Goal: Task Accomplishment & Management: Complete application form

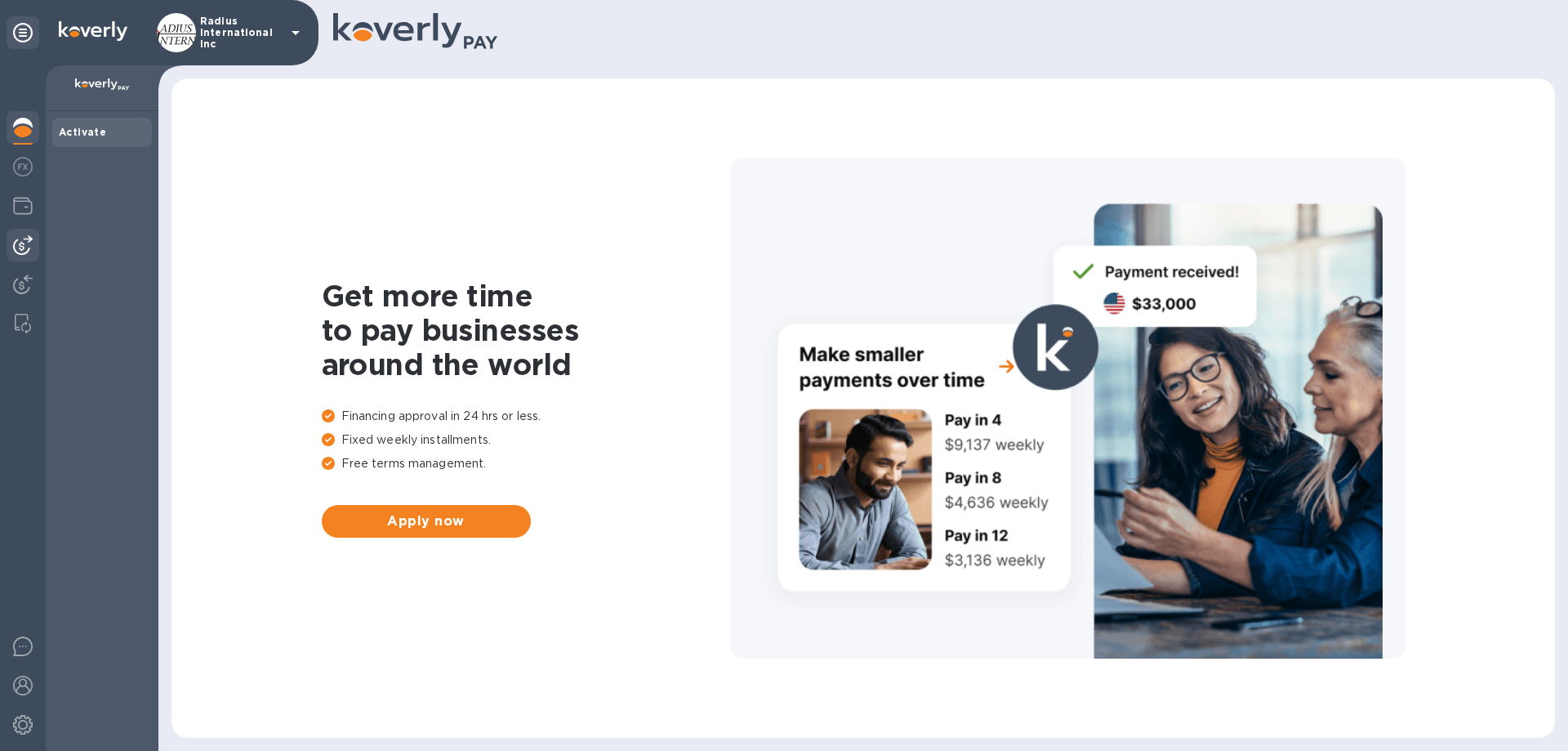
click at [33, 239] on div at bounding box center [23, 245] width 33 height 33
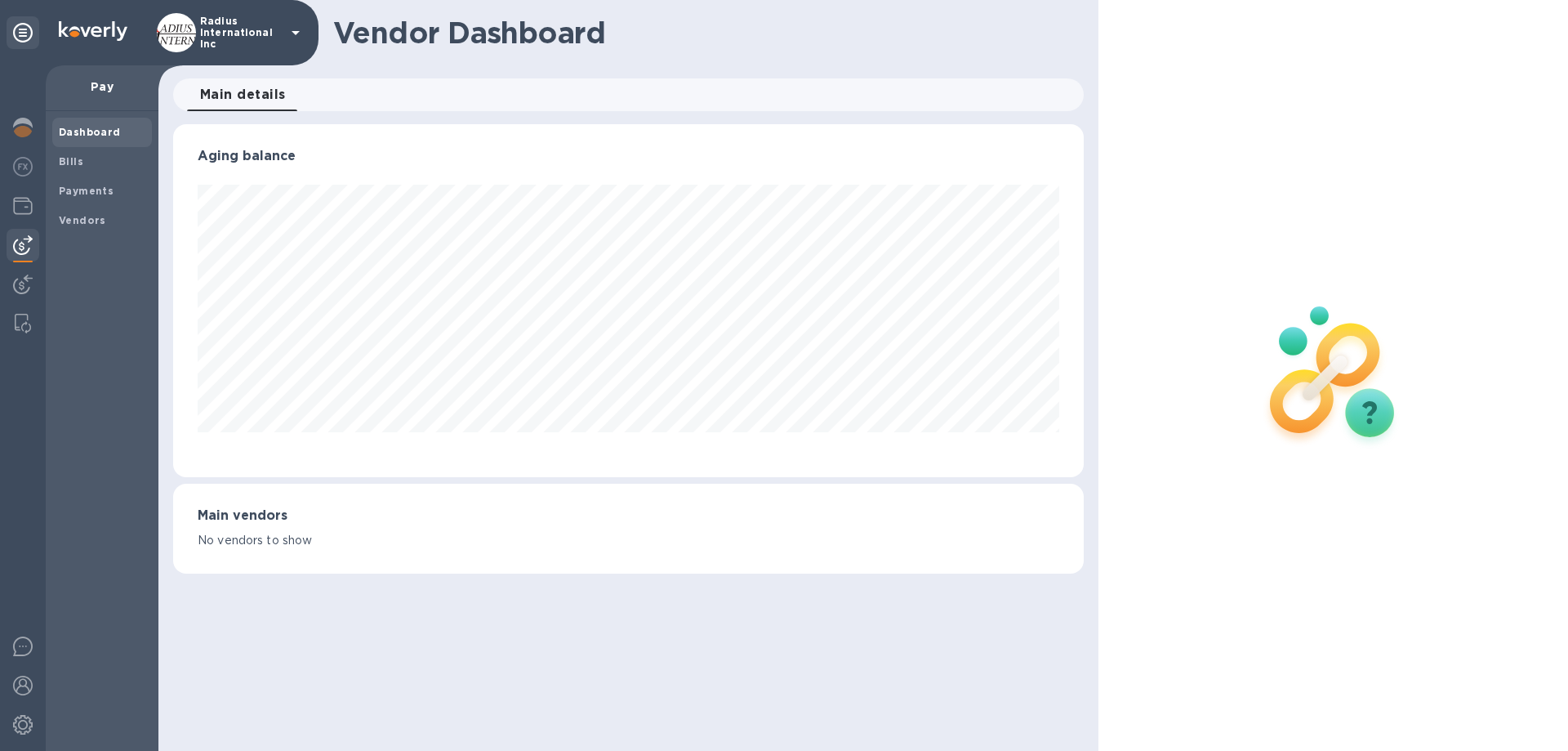
scroll to position [353, 910]
drag, startPoint x: 94, startPoint y: 166, endPoint x: 273, endPoint y: 170, distance: 179.0
click at [94, 166] on span "Bills" at bounding box center [102, 161] width 86 height 16
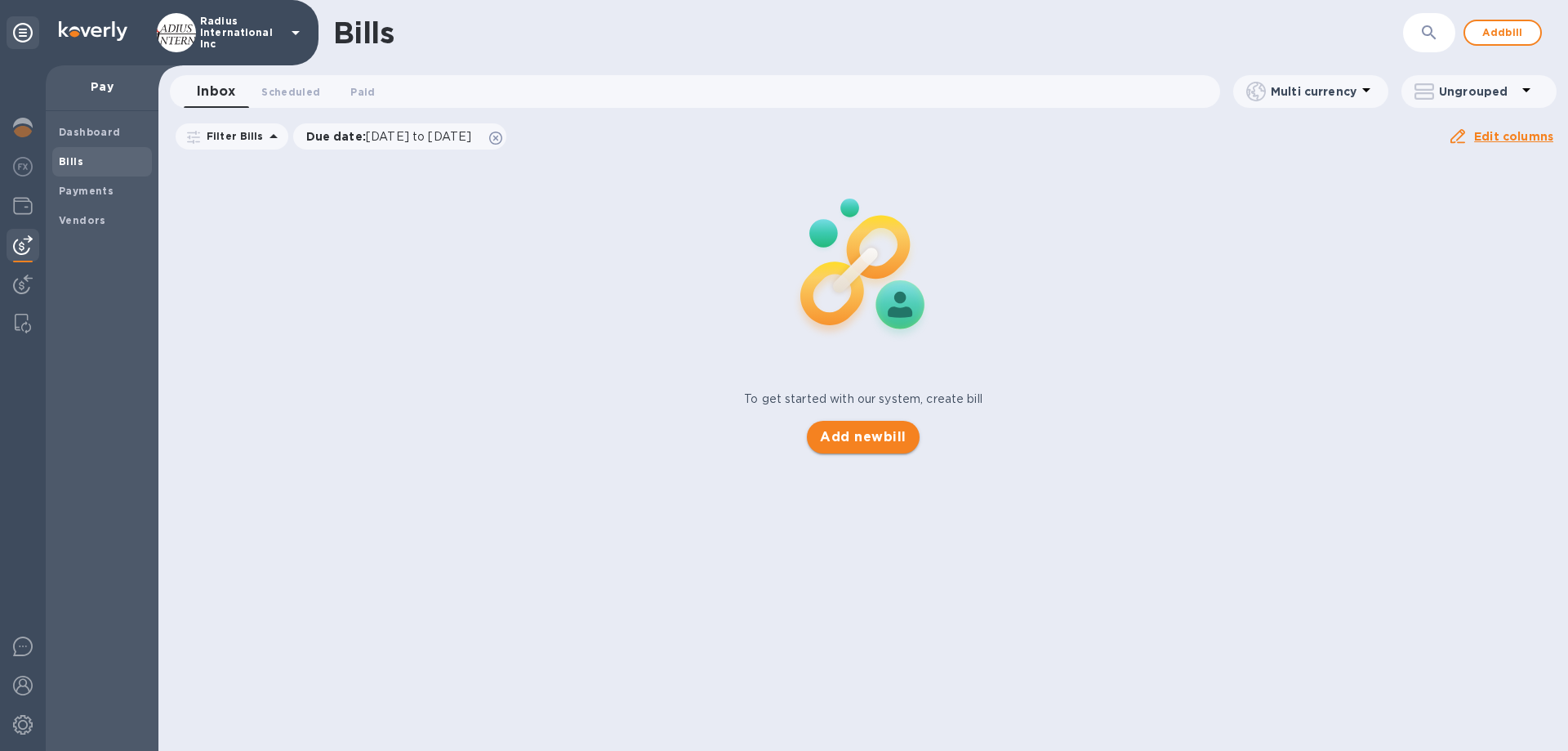
click at [861, 430] on span "Add new bill" at bounding box center [863, 437] width 86 height 20
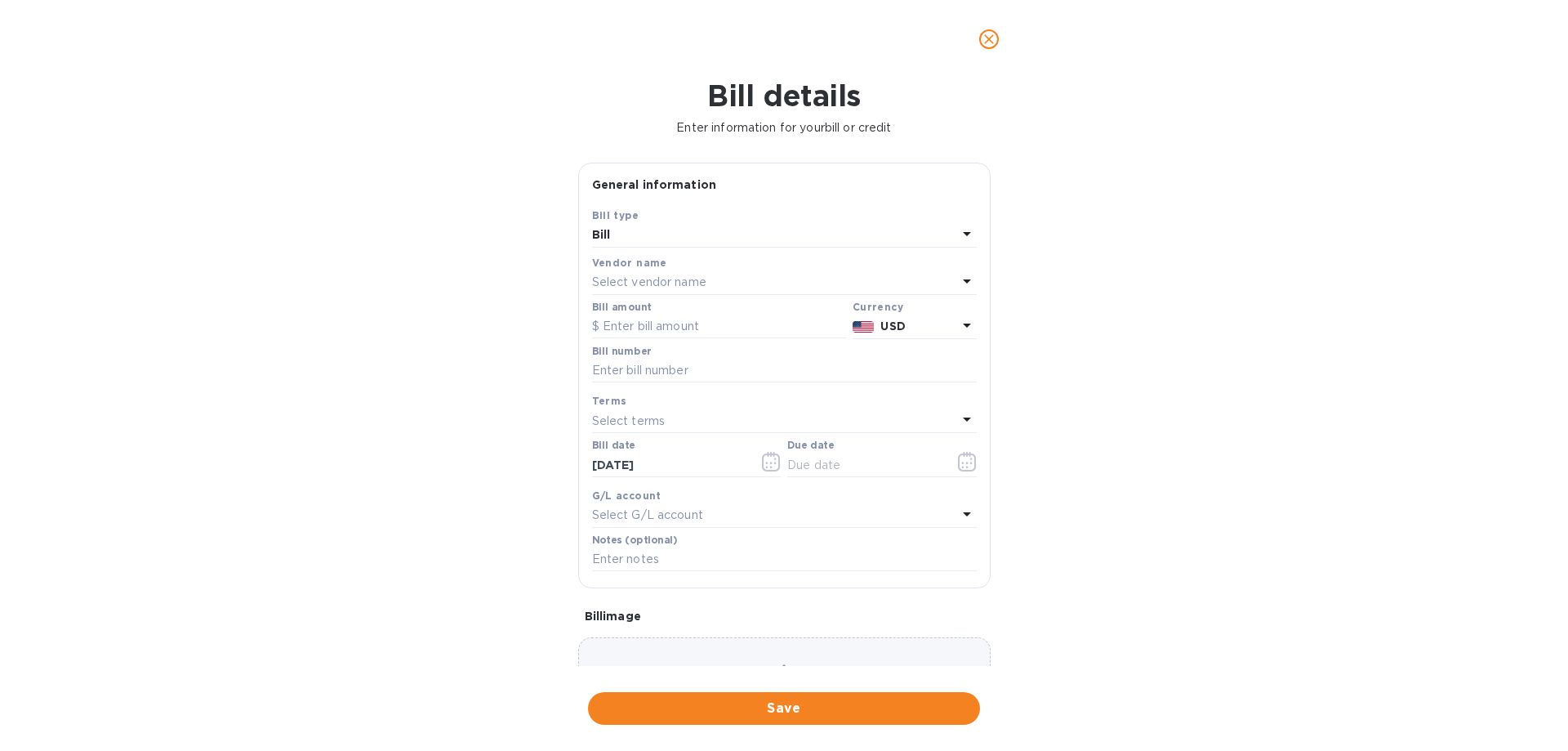
click at [693, 283] on p "Select vendor name" at bounding box center [650, 283] width 115 height 17
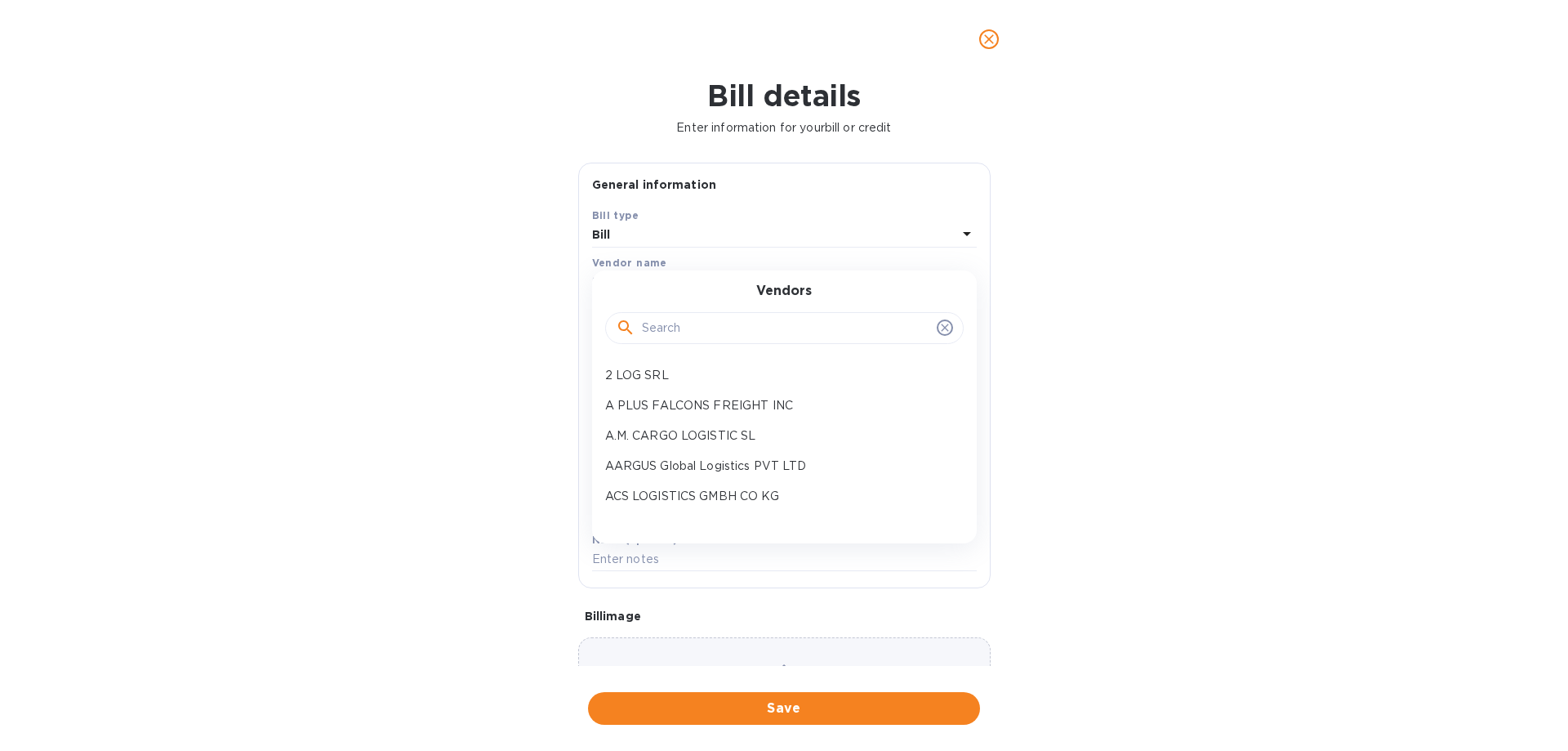
click at [701, 324] on input "text" at bounding box center [786, 328] width 288 height 25
type input "spedy"
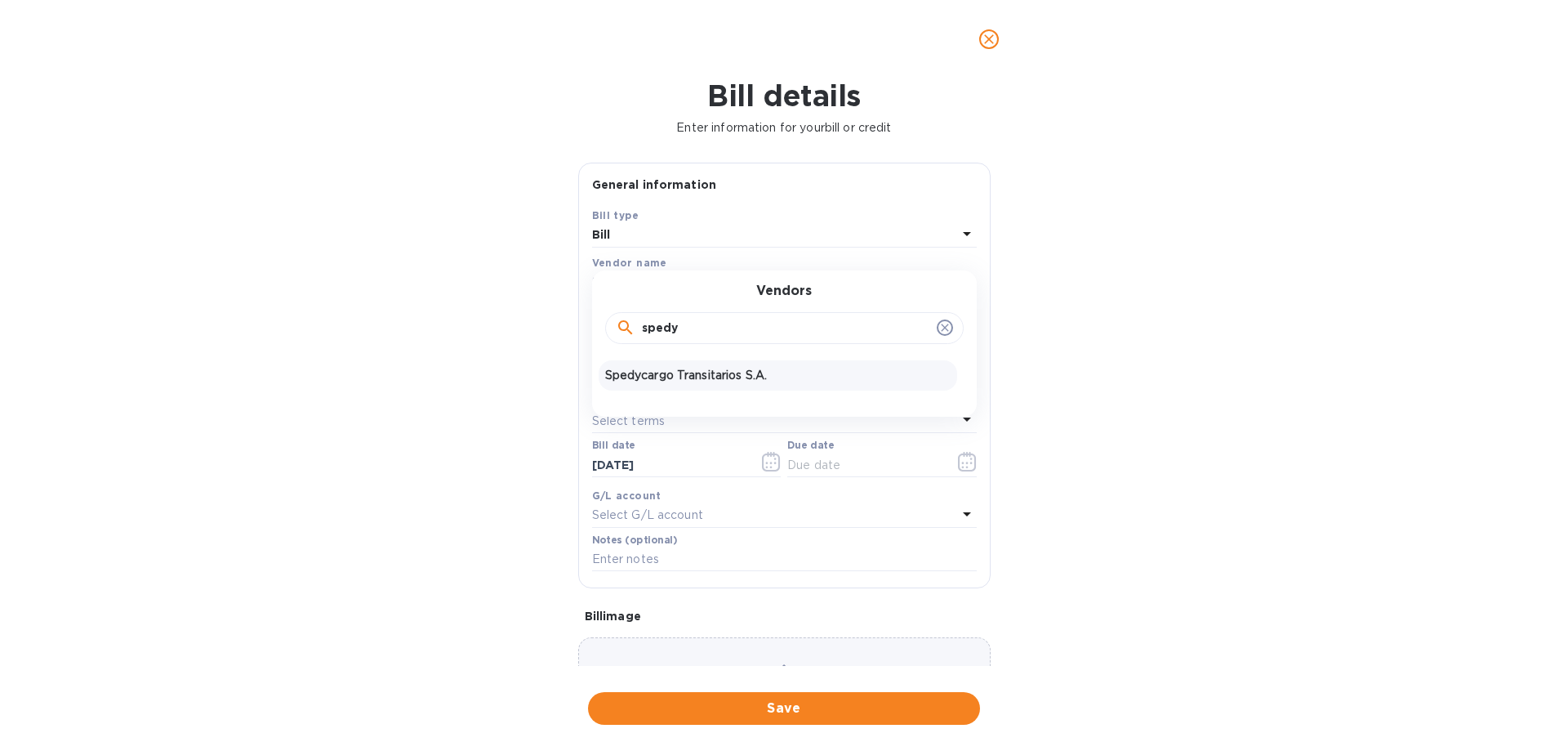
click at [728, 369] on p "Spedycargo Transitarios S.A." at bounding box center [778, 375] width 346 height 17
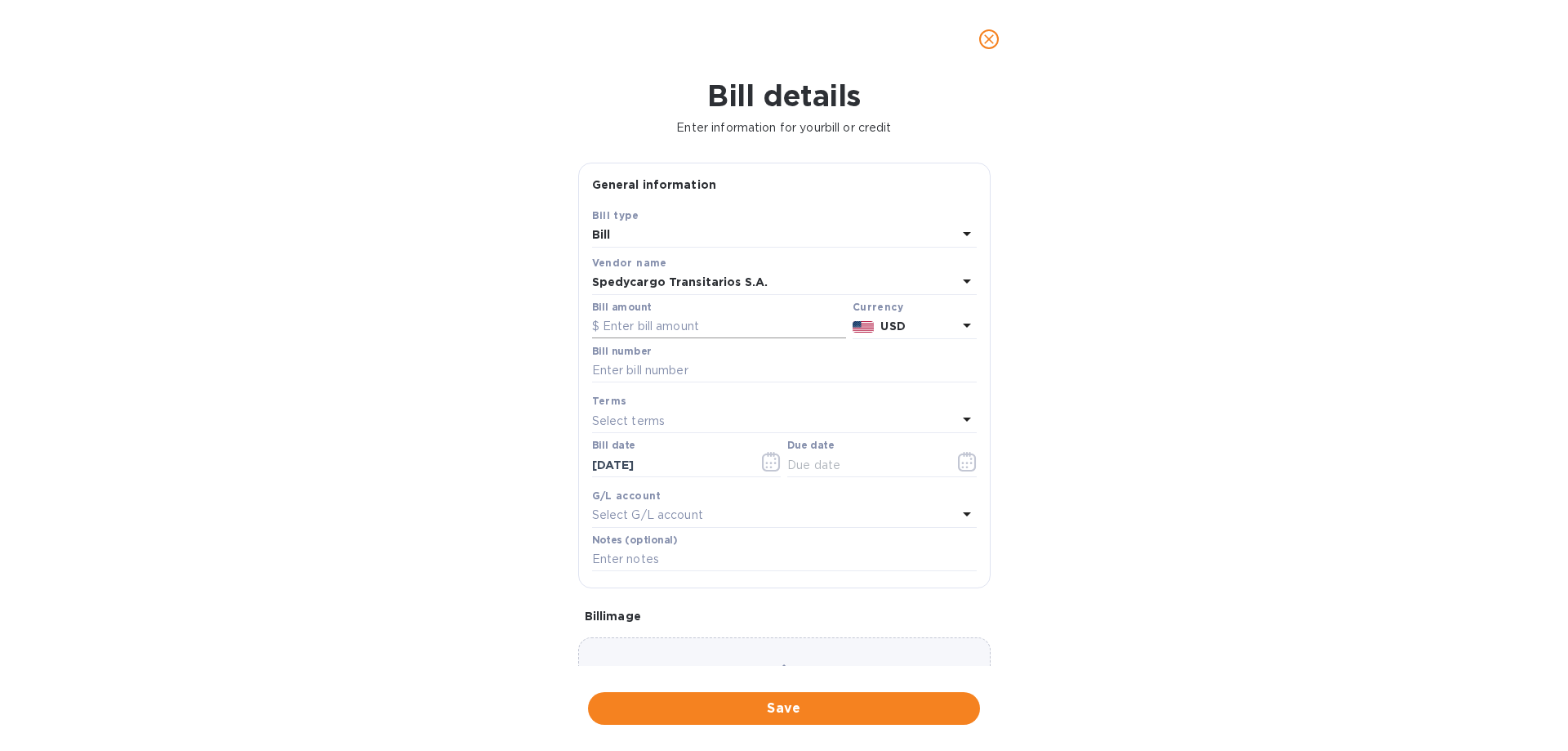
drag, startPoint x: 659, startPoint y: 323, endPoint x: 677, endPoint y: 322, distance: 18.0
click at [660, 323] on input "text" at bounding box center [719, 326] width 254 height 25
type input "1,610.80"
type input "SOA-9/24"
click at [829, 462] on input "text" at bounding box center [864, 465] width 154 height 25
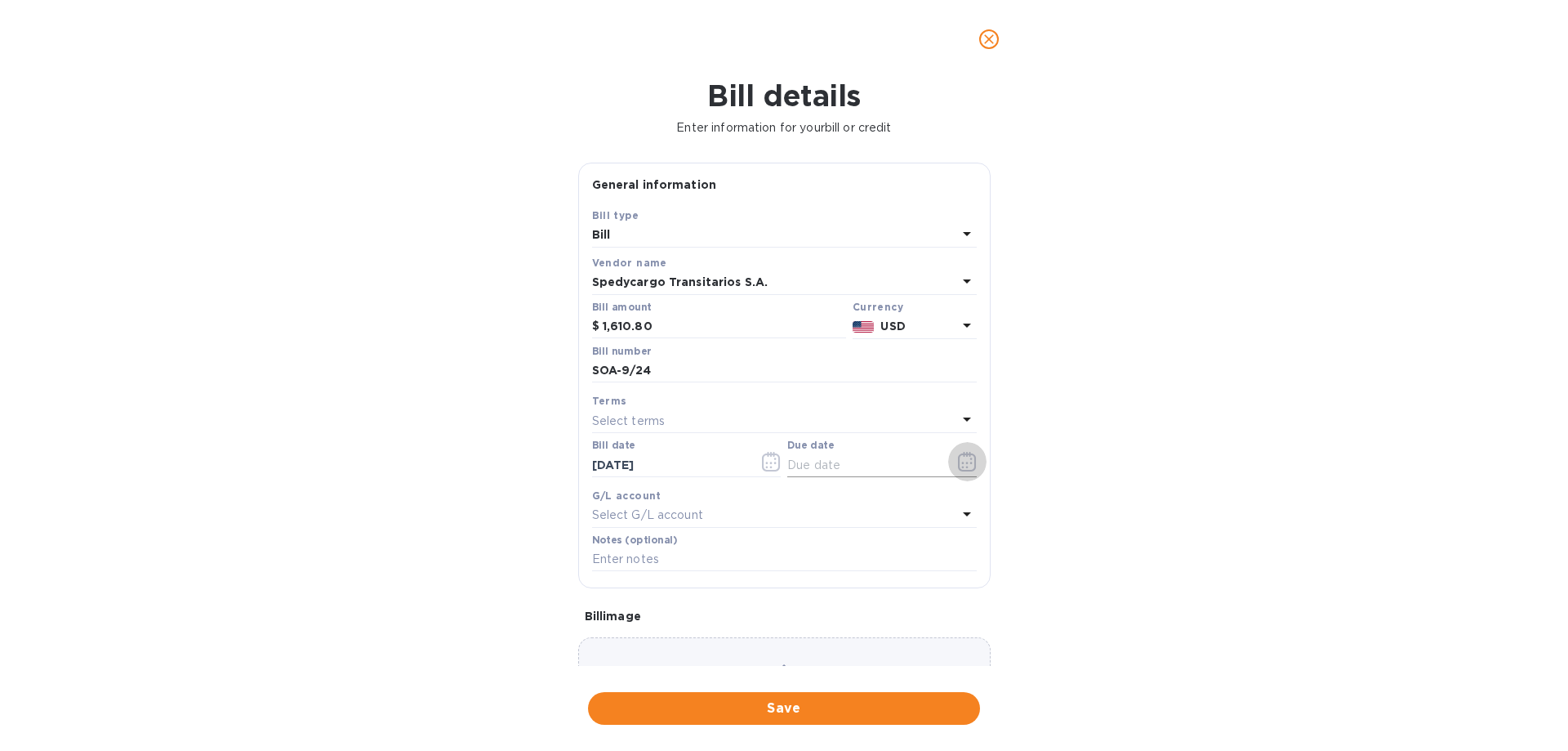
click at [961, 462] on icon "button" at bounding box center [962, 462] width 3 height 3
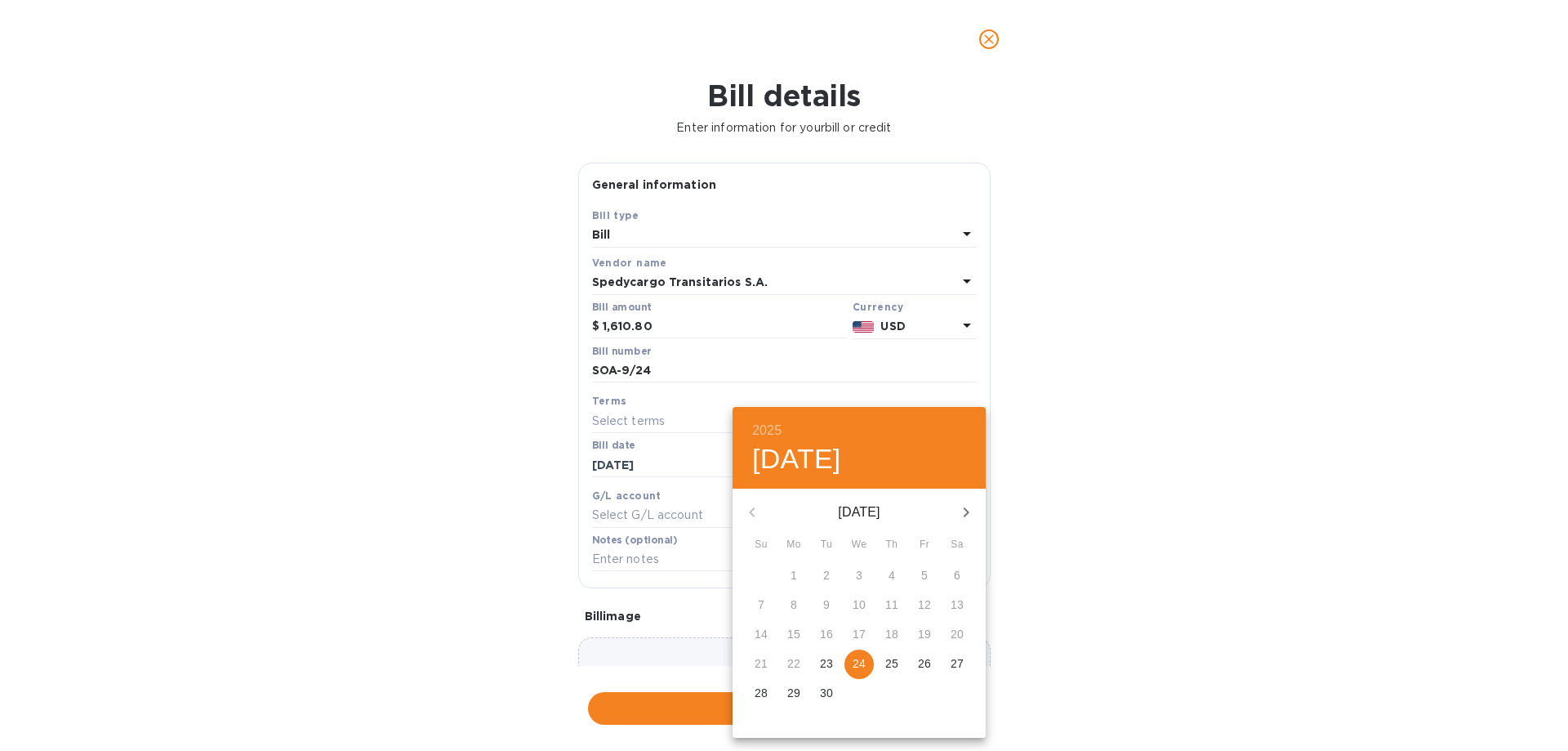
click at [867, 653] on button "24" at bounding box center [858, 664] width 29 height 29
type input "[DATE]"
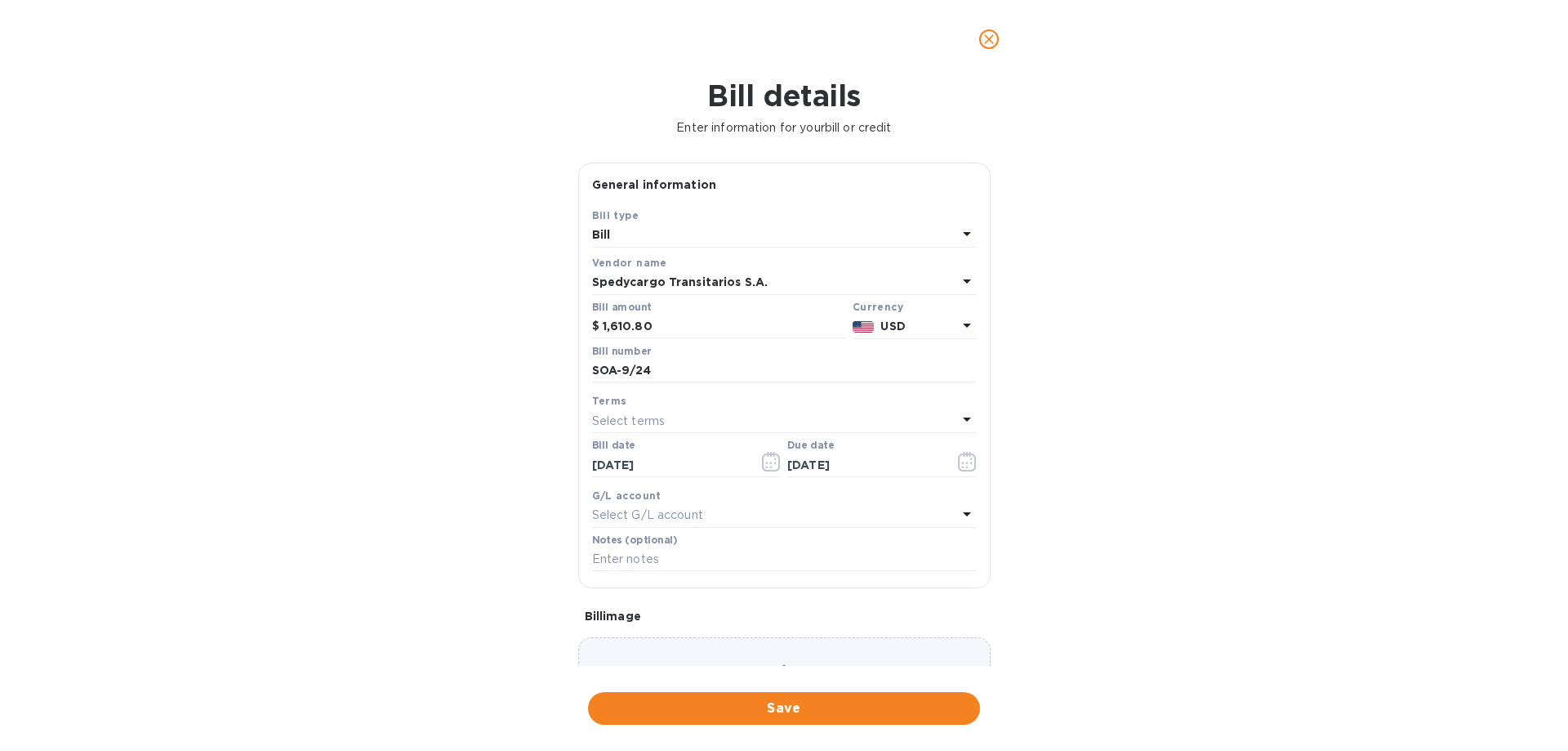
click at [1174, 533] on div "2025 Wed, Sep [DATE] Mo Tu We Th Fr Sa 31 1 2 3 4 5 6 7 8 9 10 11 12 13 14 15 1…" at bounding box center [784, 375] width 1568 height 751
click at [874, 688] on div "Bill details Enter information for your bill or credit General information Save…" at bounding box center [784, 414] width 1568 height 672
click at [821, 694] on button "Save" at bounding box center [784, 708] width 392 height 33
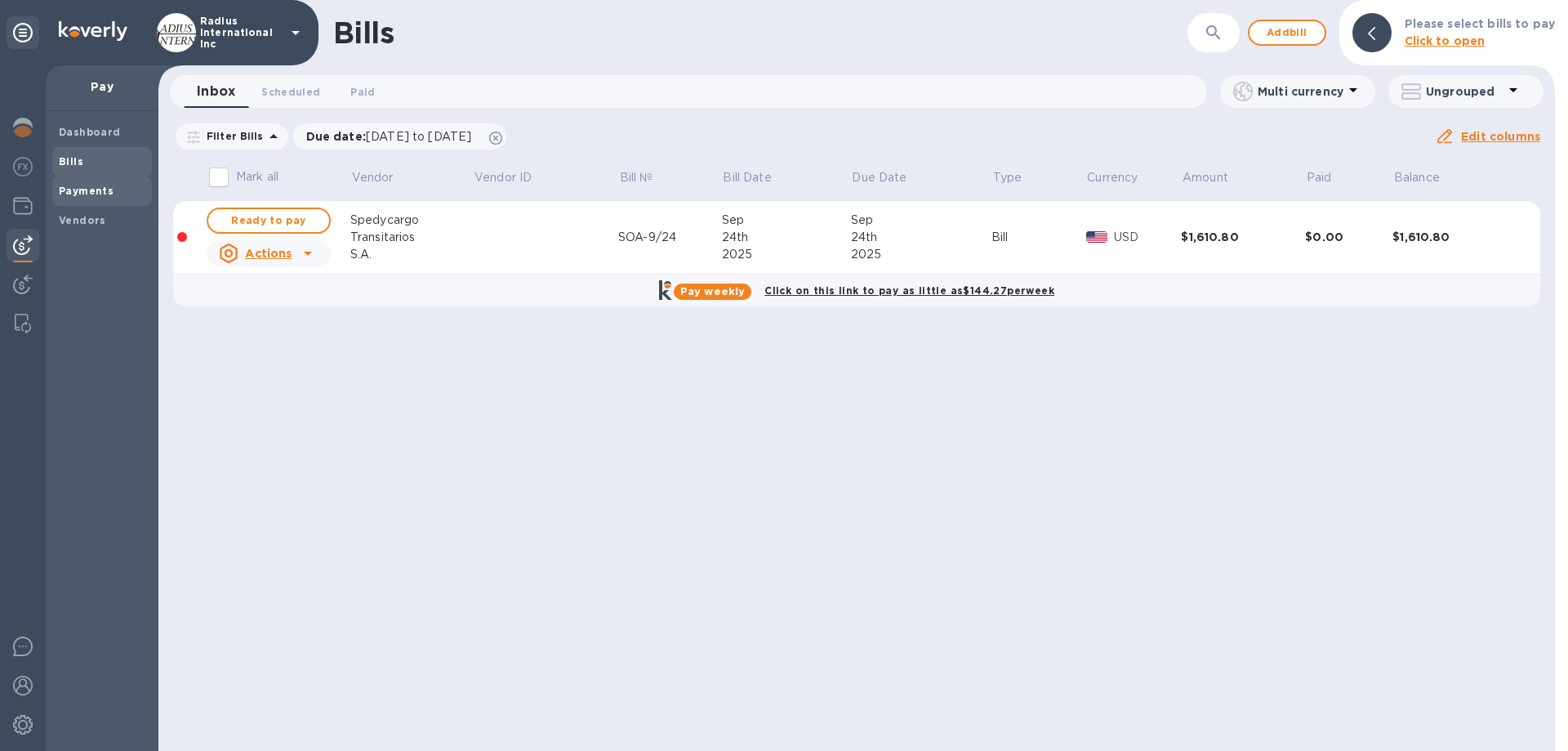
drag, startPoint x: 86, startPoint y: 195, endPoint x: 133, endPoint y: 188, distance: 47.5
click at [87, 195] on b "Payments" at bounding box center [86, 191] width 55 height 12
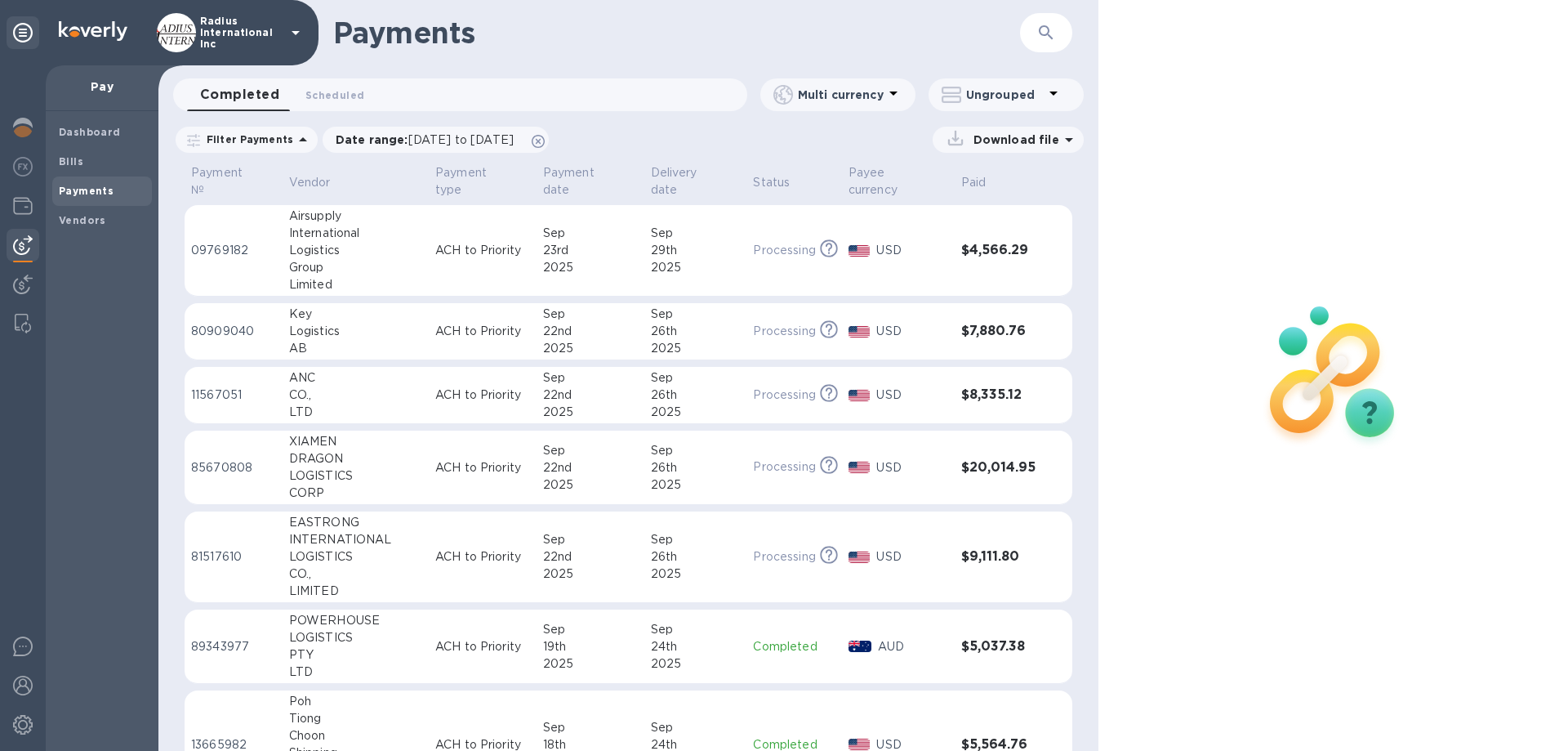
click at [83, 159] on span "Bills" at bounding box center [102, 161] width 86 height 16
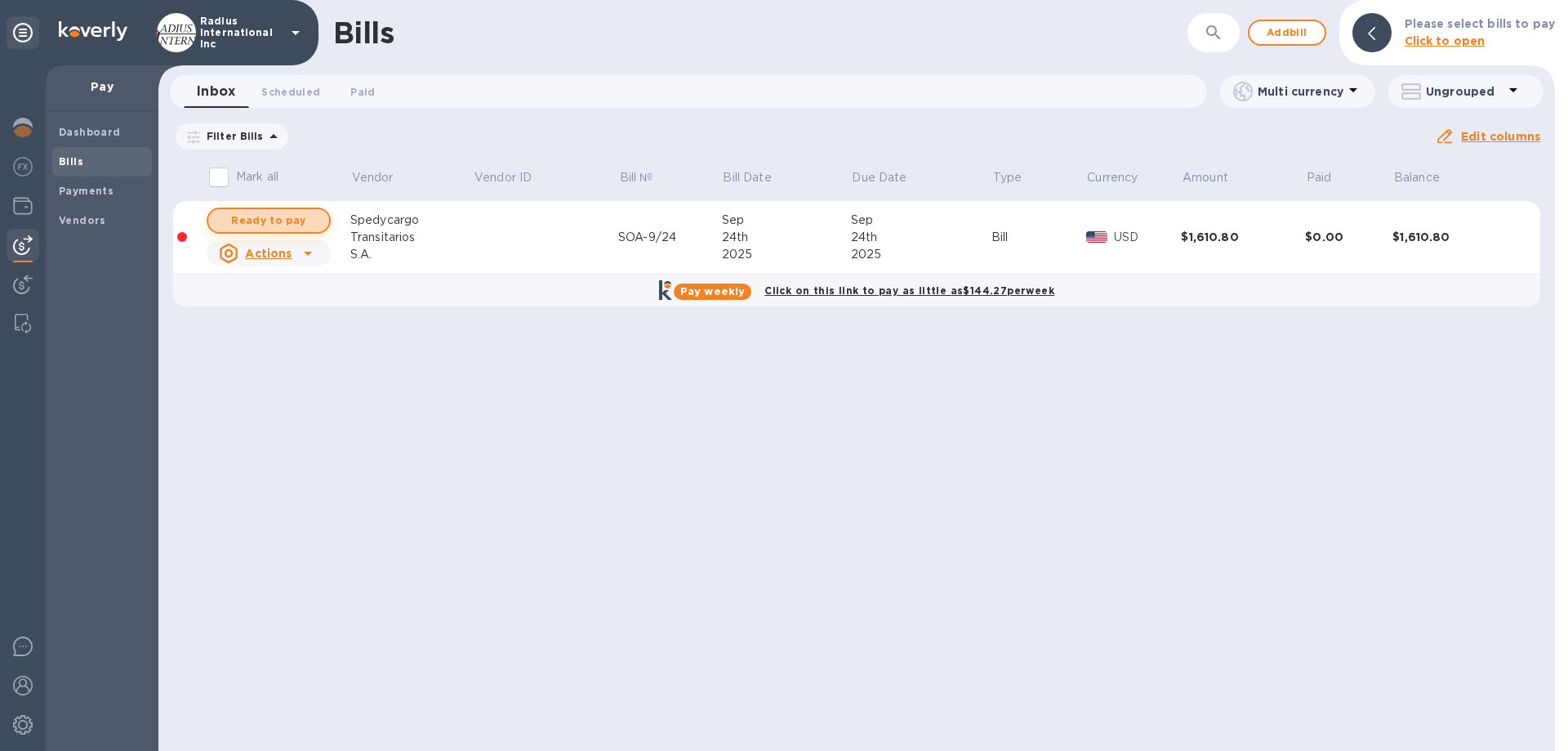
click at [288, 216] on span "Ready to pay" at bounding box center [269, 220] width 95 height 20
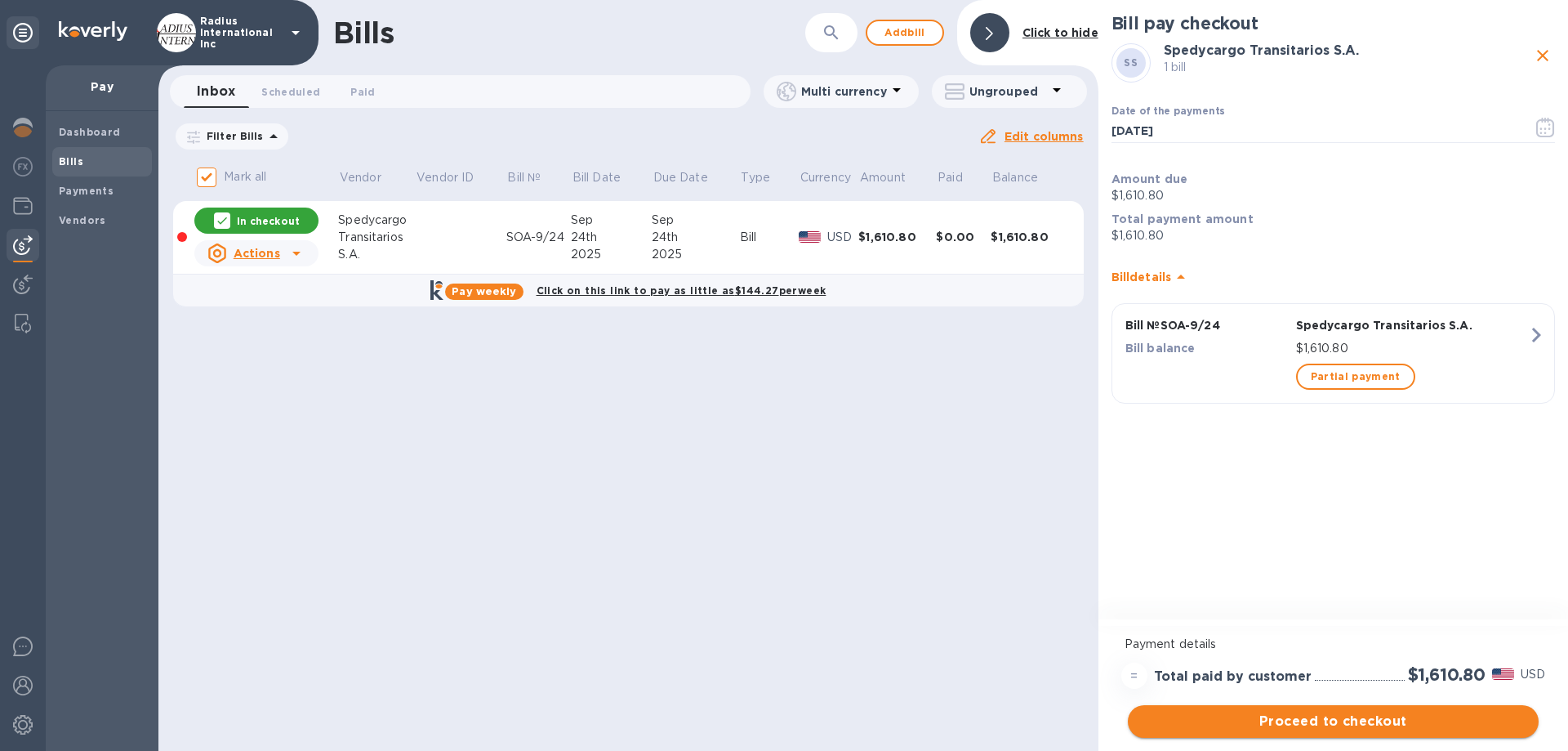
click at [1355, 724] on span "Proceed to checkout" at bounding box center [1333, 721] width 384 height 20
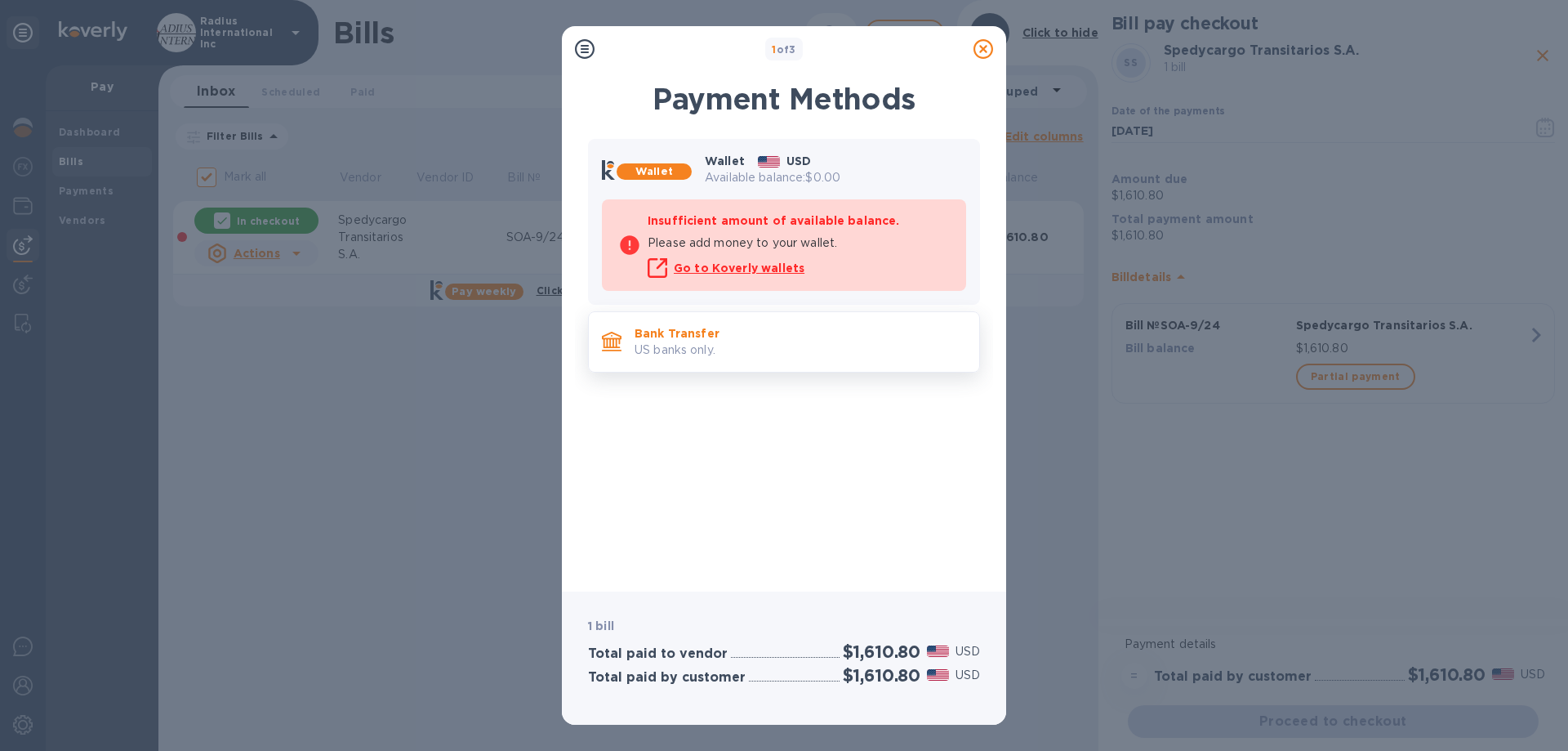
click at [774, 345] on p "US banks only." at bounding box center [799, 350] width 331 height 17
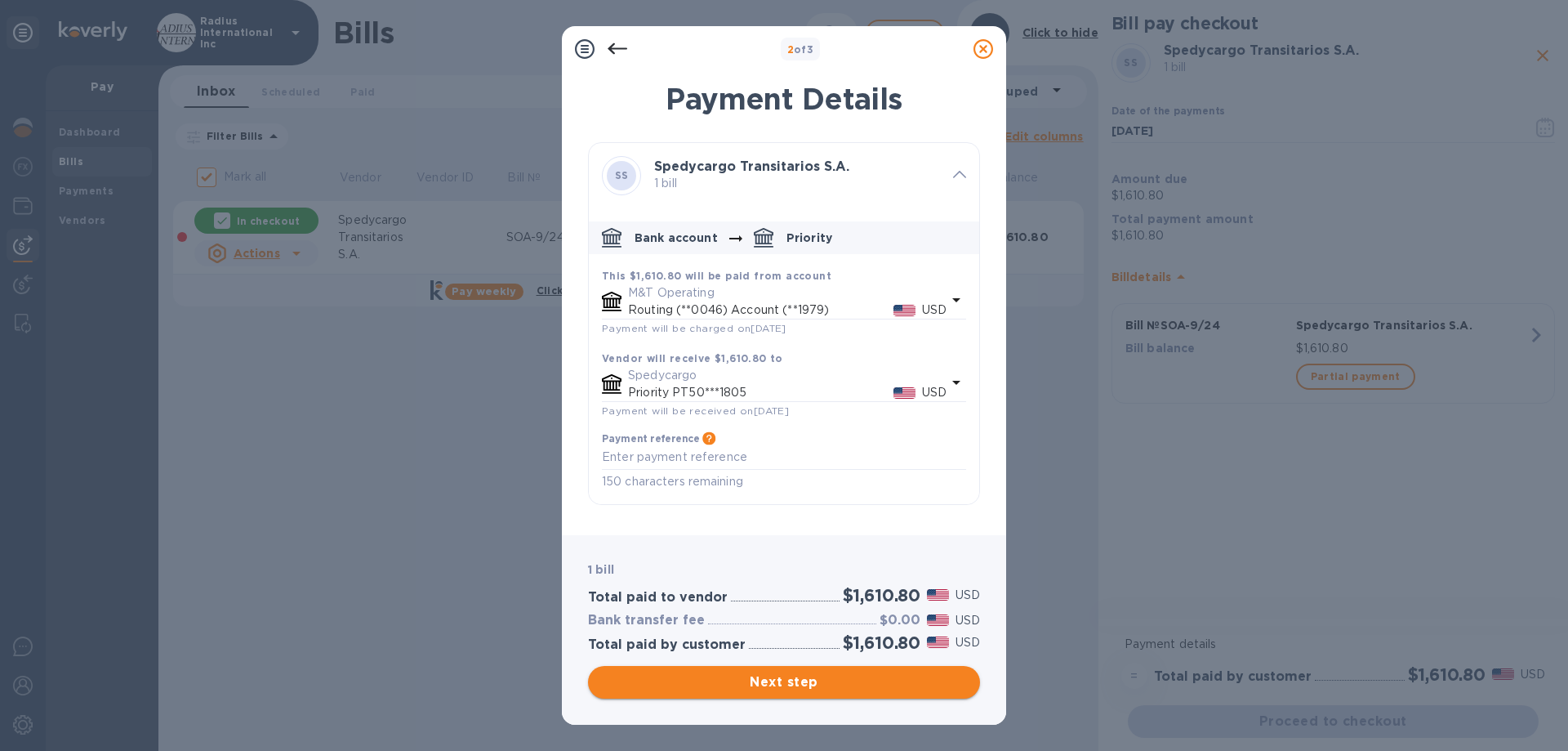
drag, startPoint x: 823, startPoint y: 683, endPoint x: 864, endPoint y: 635, distance: 63.1
click at [824, 682] on span "Next step" at bounding box center [783, 682] width 365 height 20
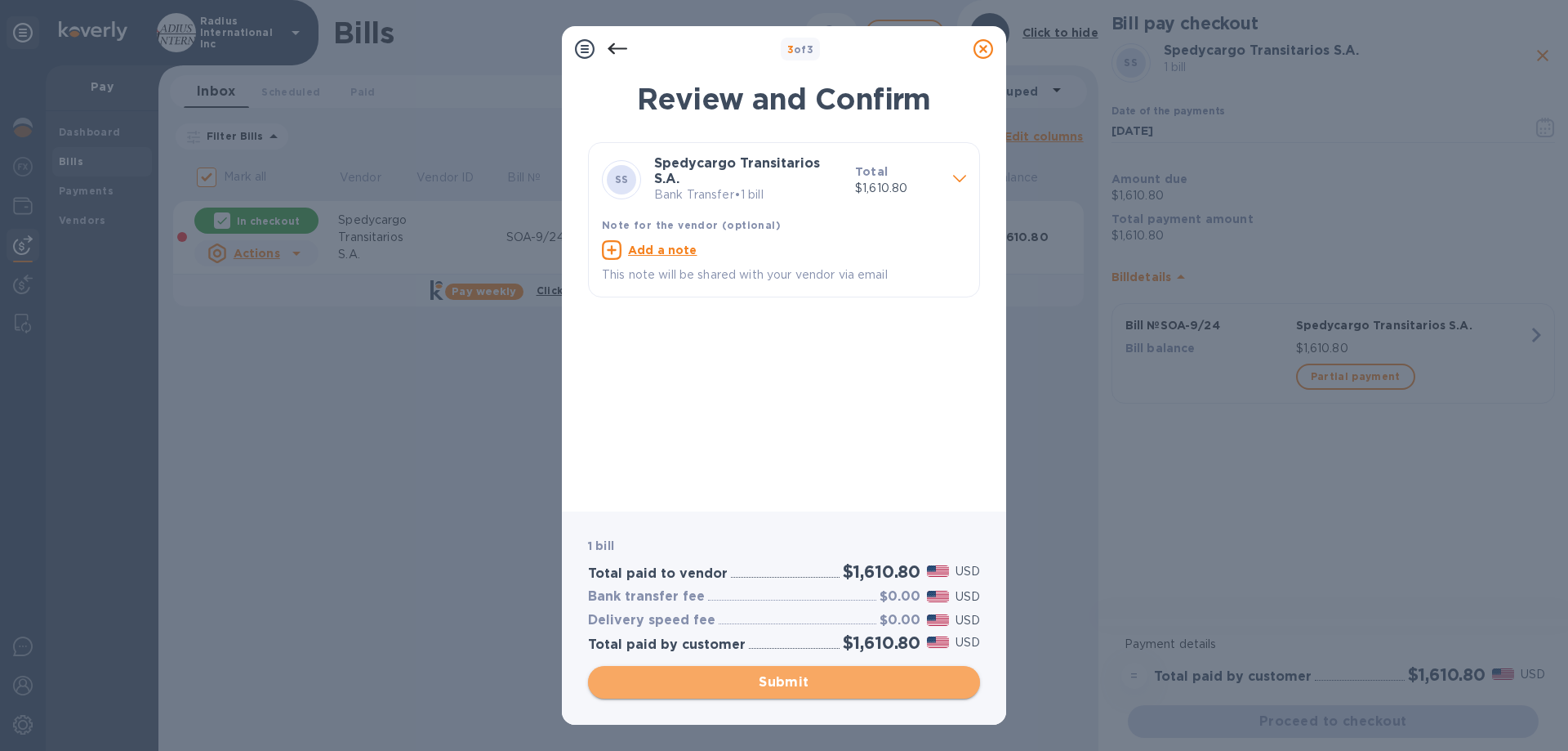
click at [778, 681] on span "Submit" at bounding box center [783, 682] width 365 height 20
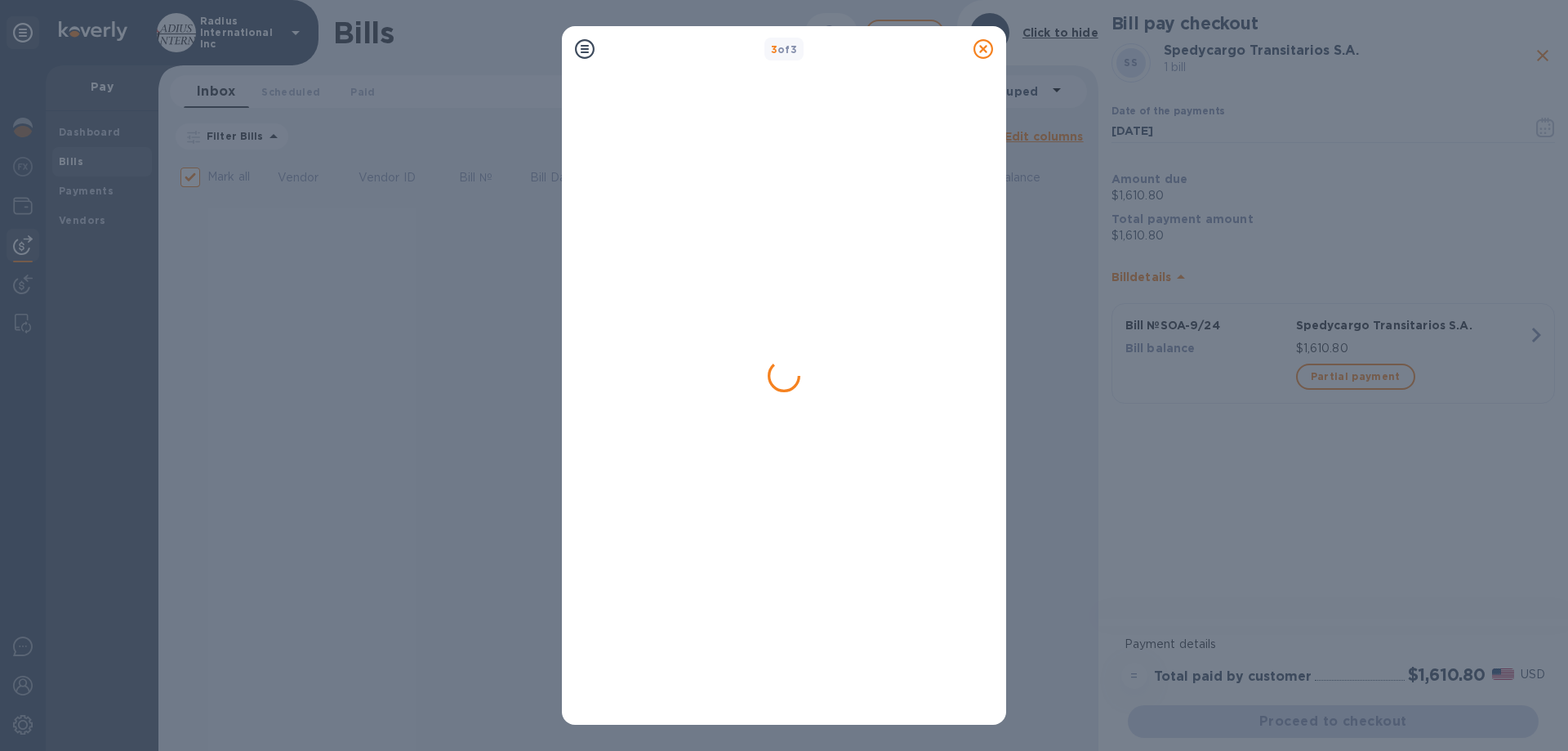
checkbox input "false"
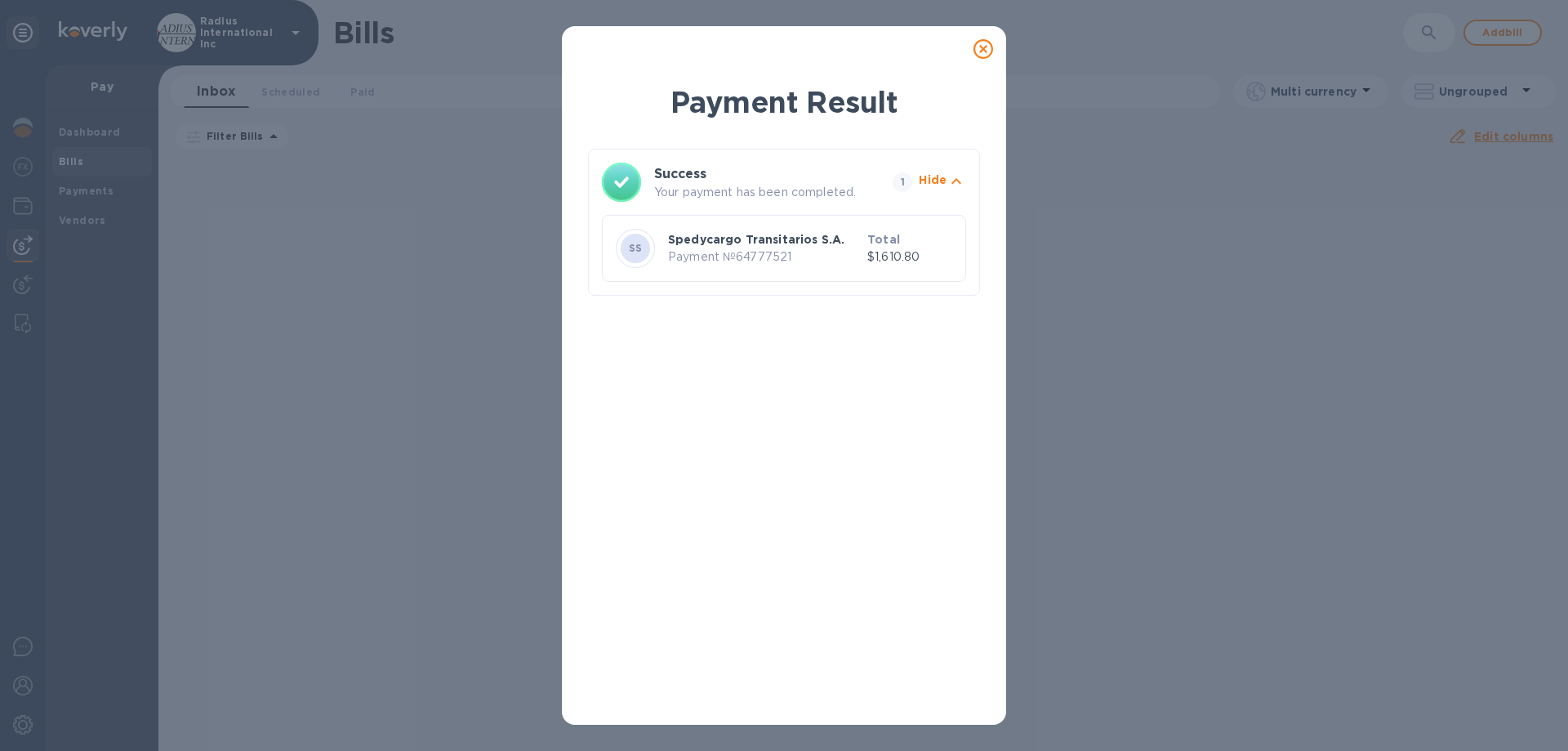
click at [984, 50] on icon at bounding box center [983, 49] width 20 height 20
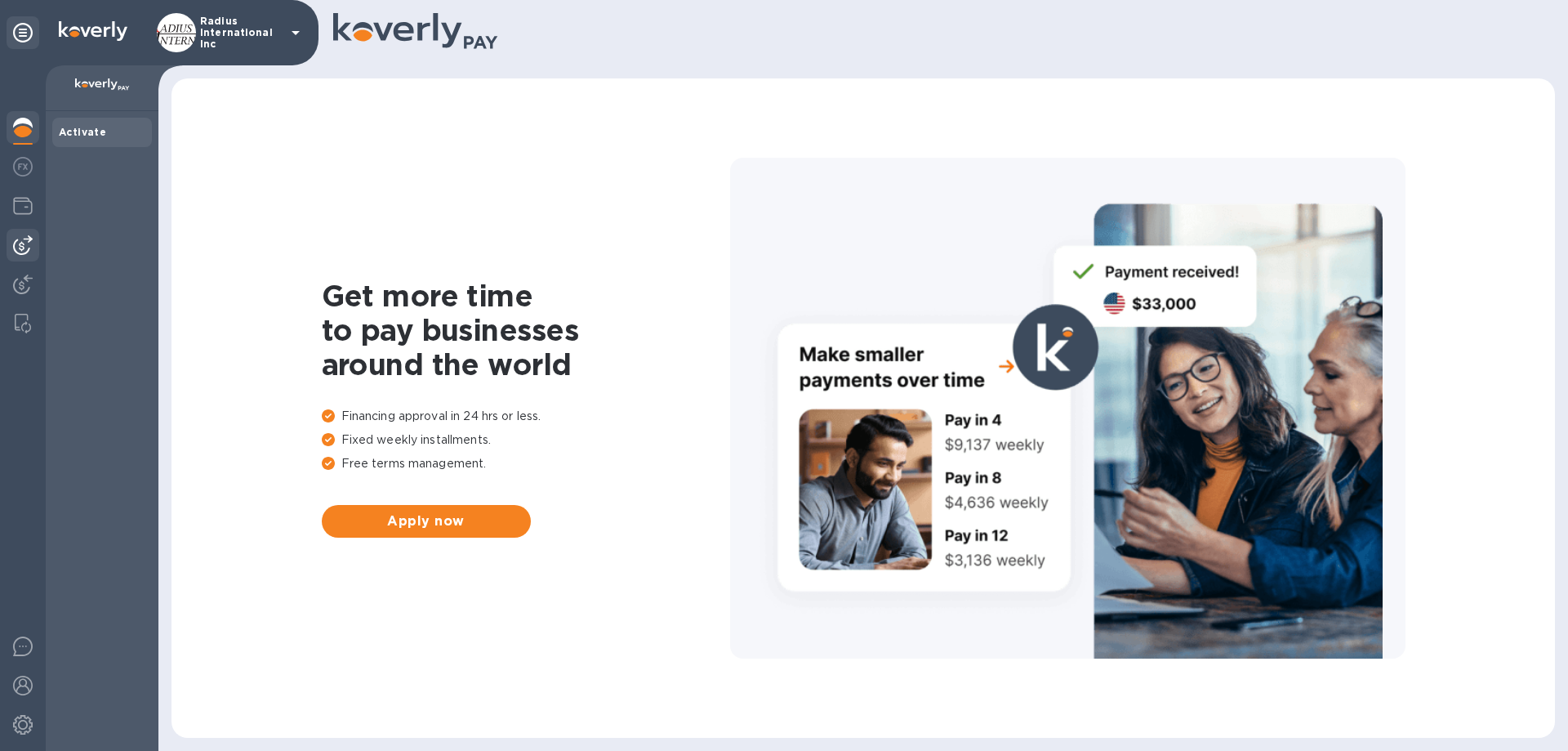
click at [17, 240] on img at bounding box center [22, 245] width 20 height 20
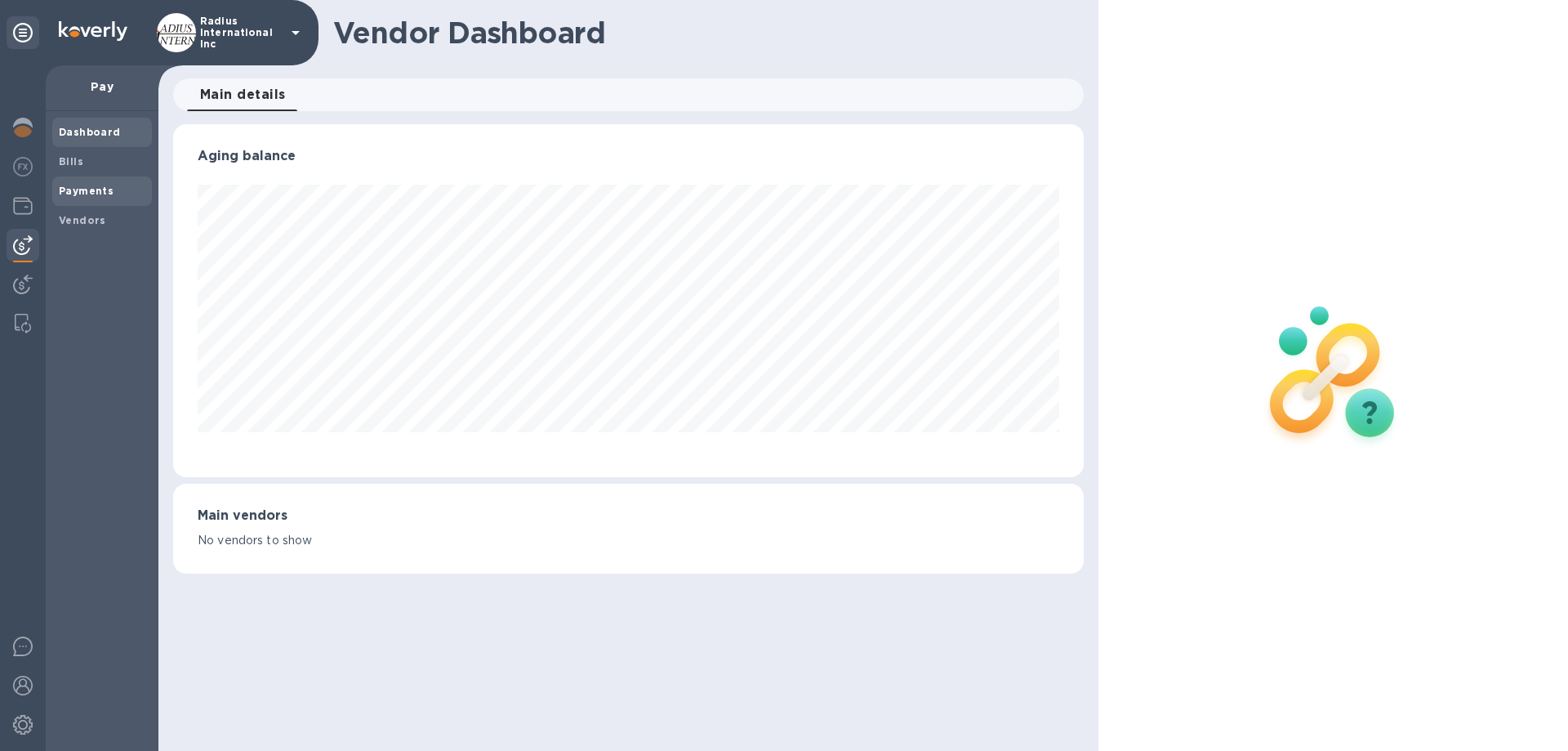
scroll to position [816582, 815618]
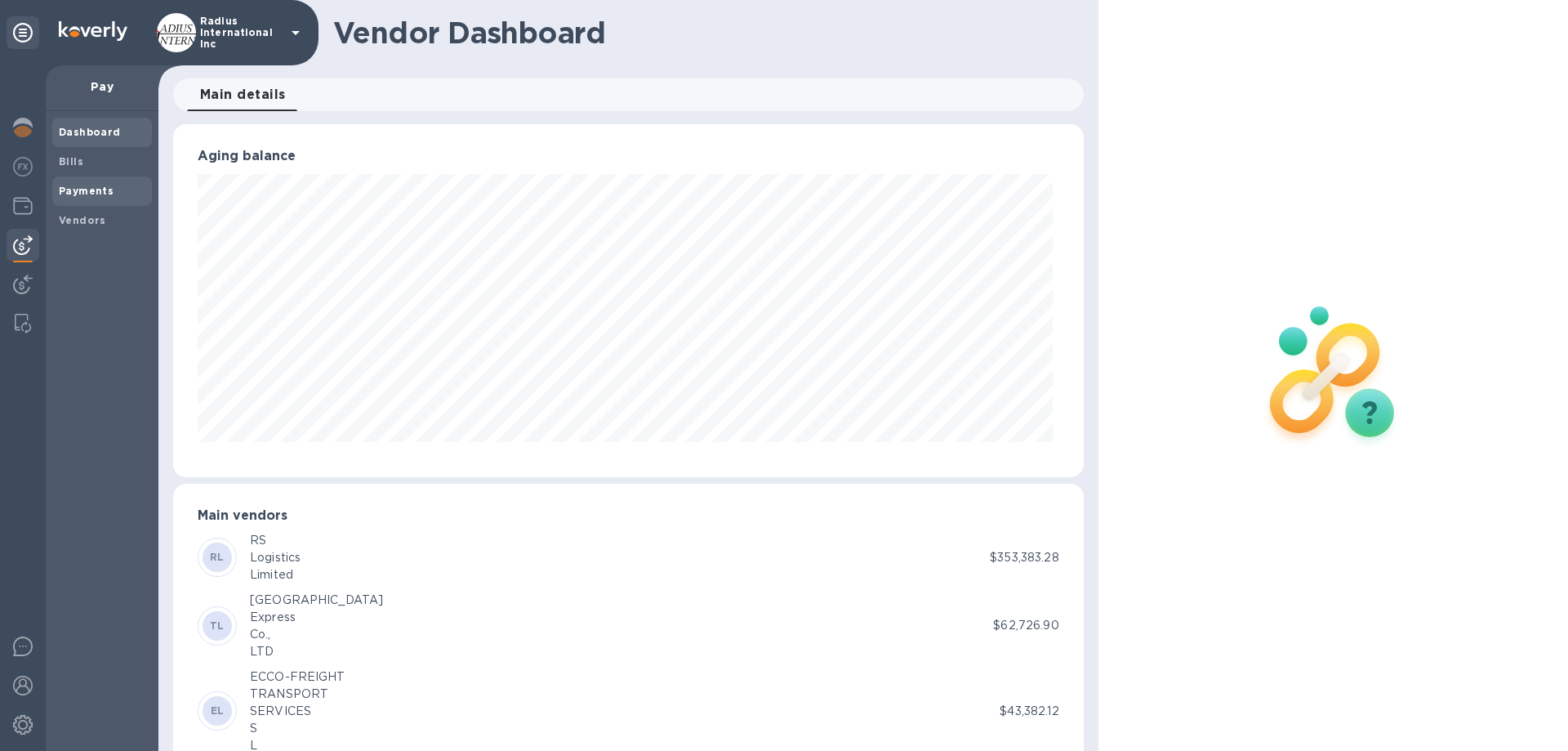
click at [112, 186] on span "Payments" at bounding box center [102, 191] width 86 height 16
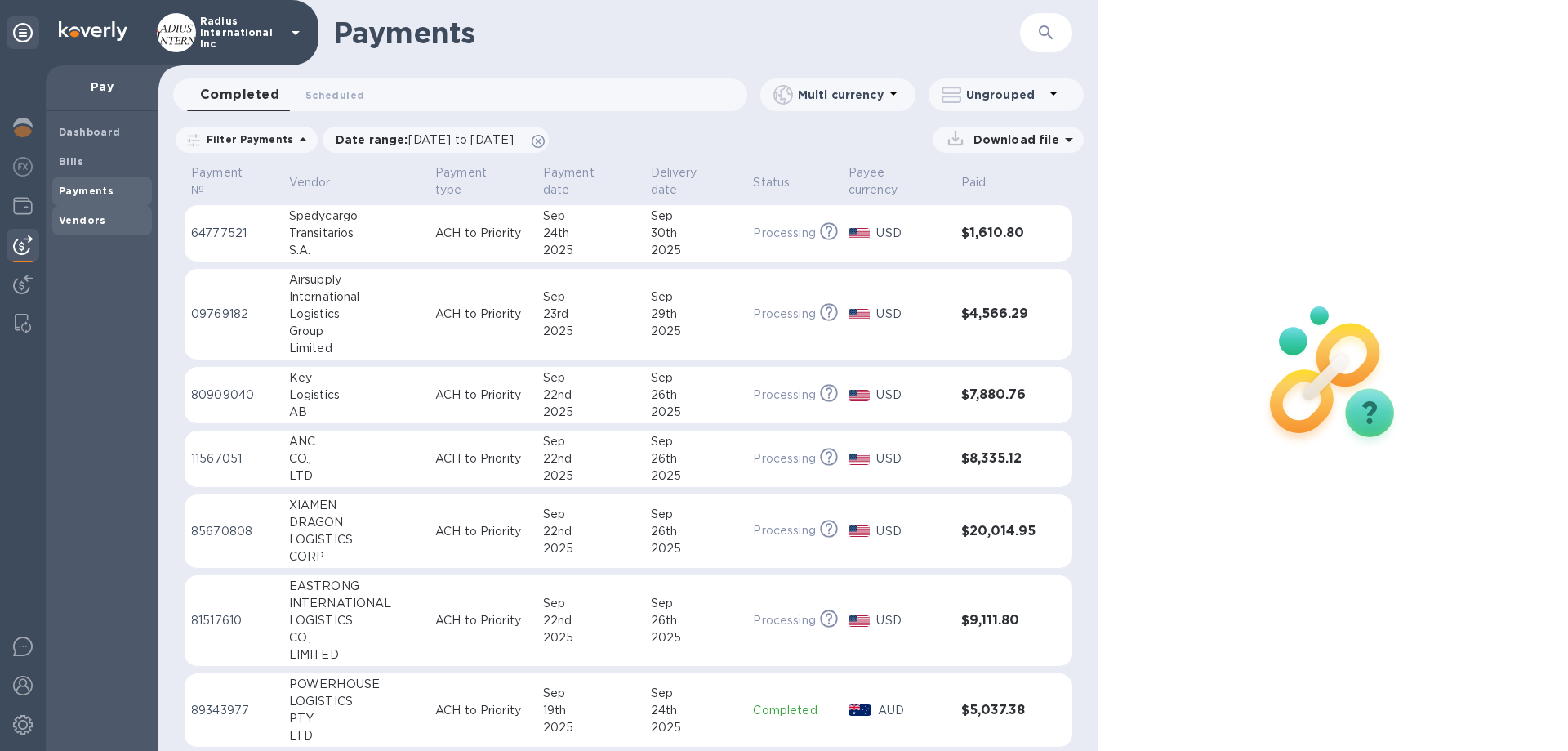
click at [86, 215] on b "Vendors" at bounding box center [82, 220] width 47 height 12
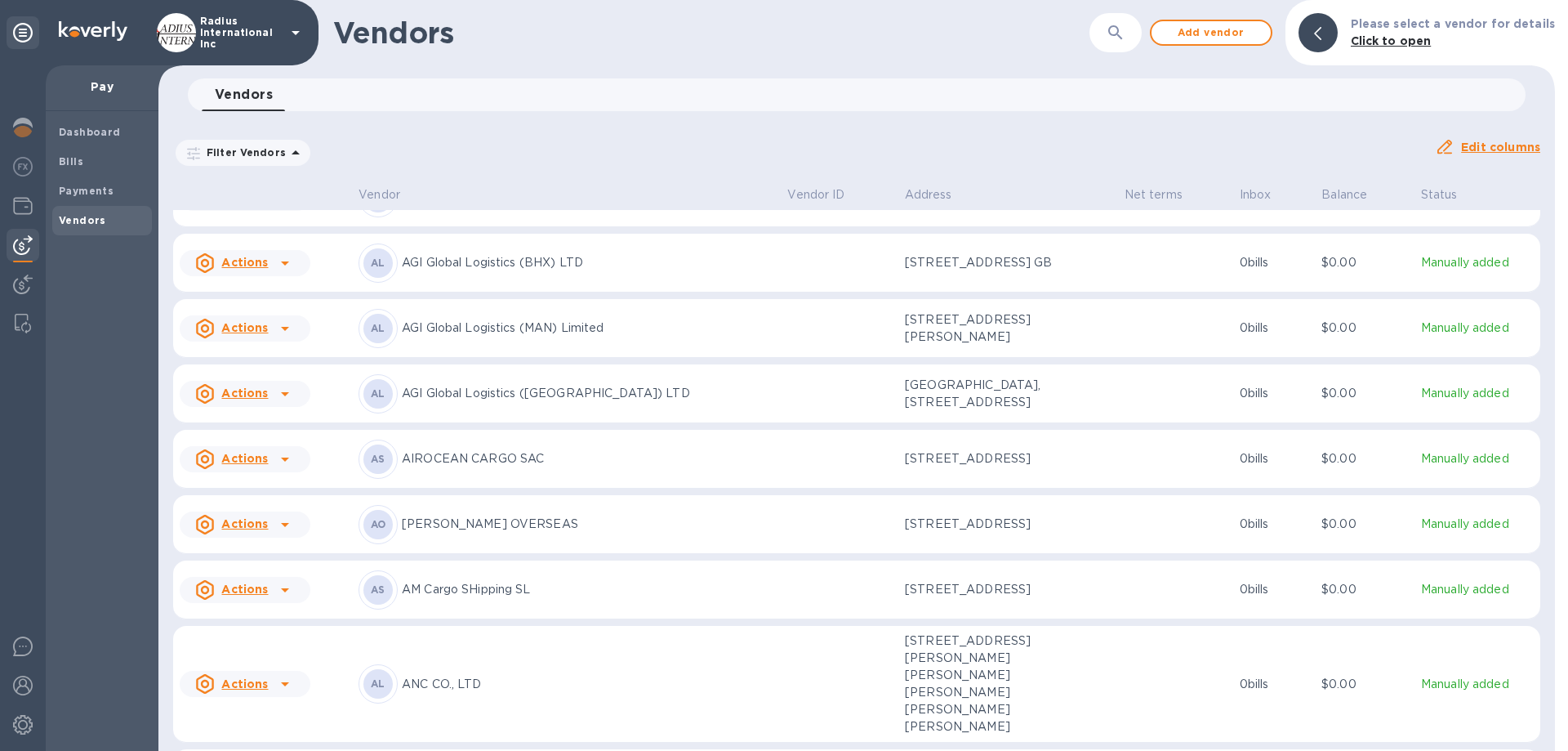
scroll to position [572, 0]
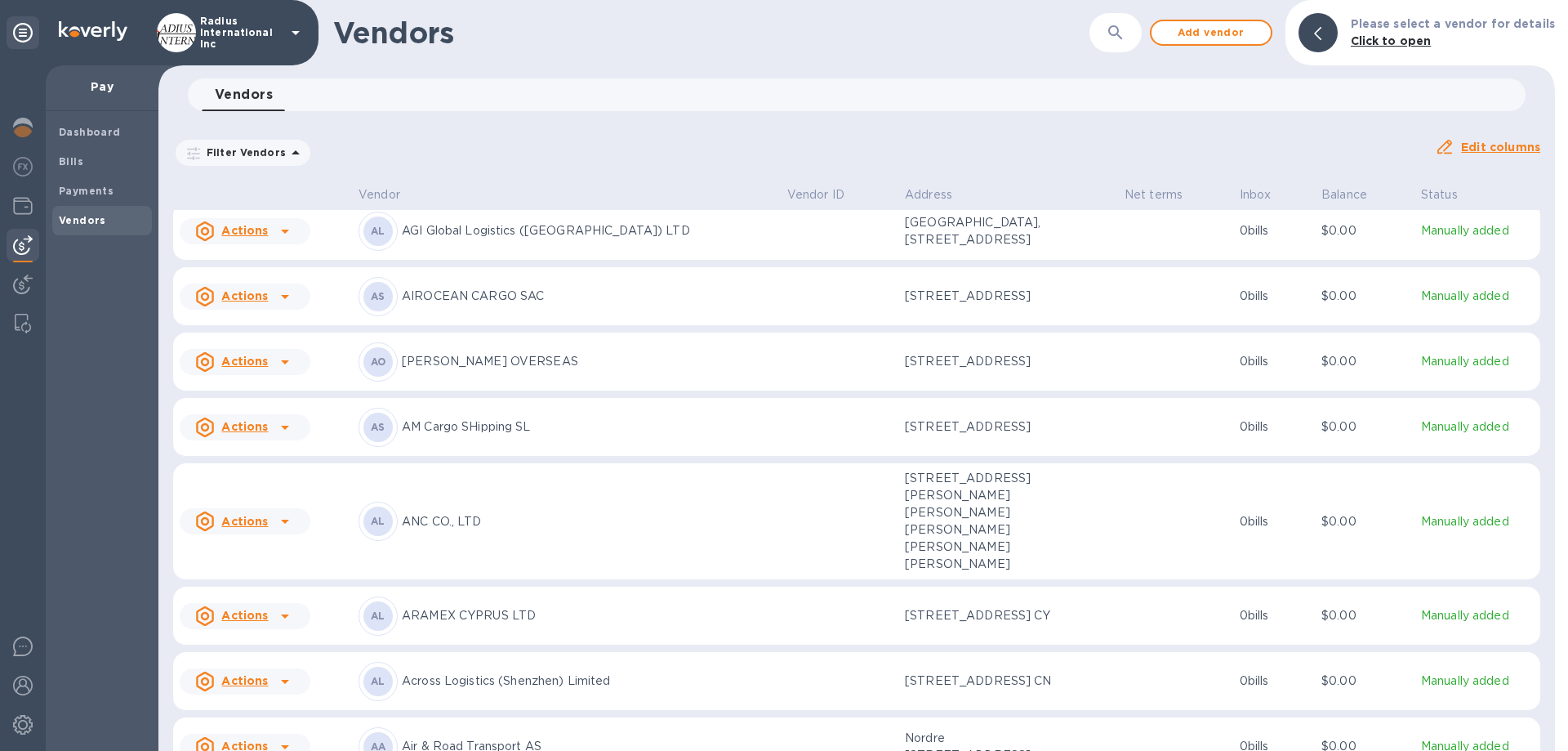
click at [502, 435] on p "AM Cargo SHipping SL" at bounding box center [587, 426] width 372 height 17
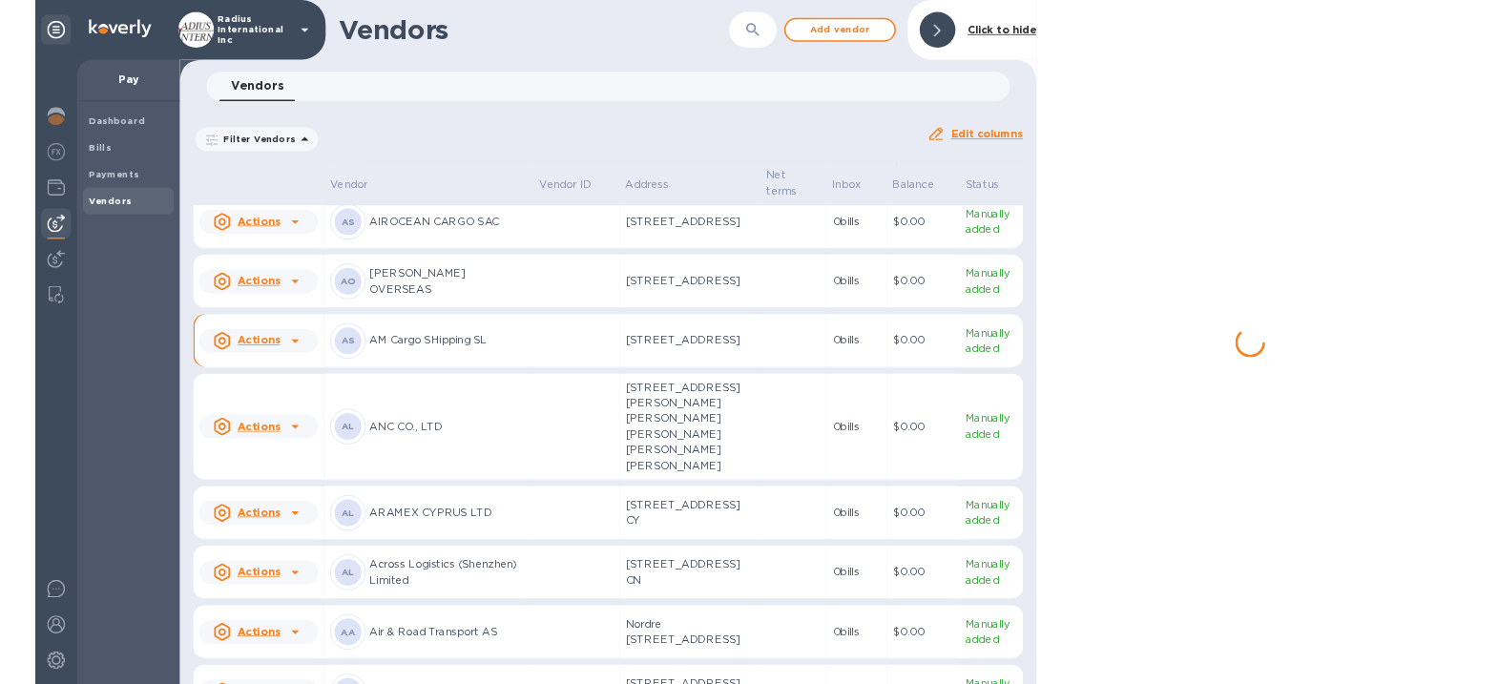
scroll to position [823, 0]
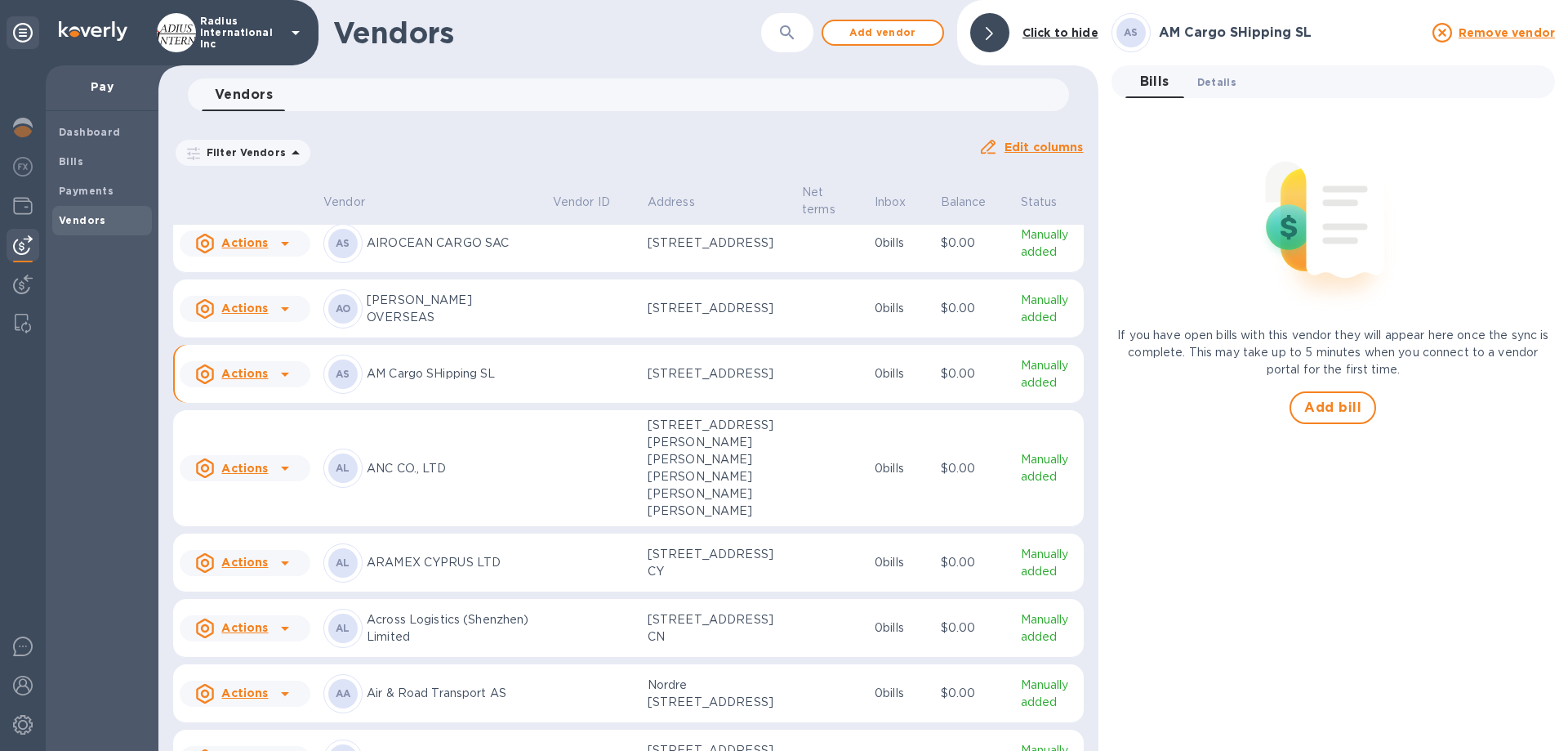
click at [1209, 78] on span "Details 0" at bounding box center [1217, 82] width 39 height 17
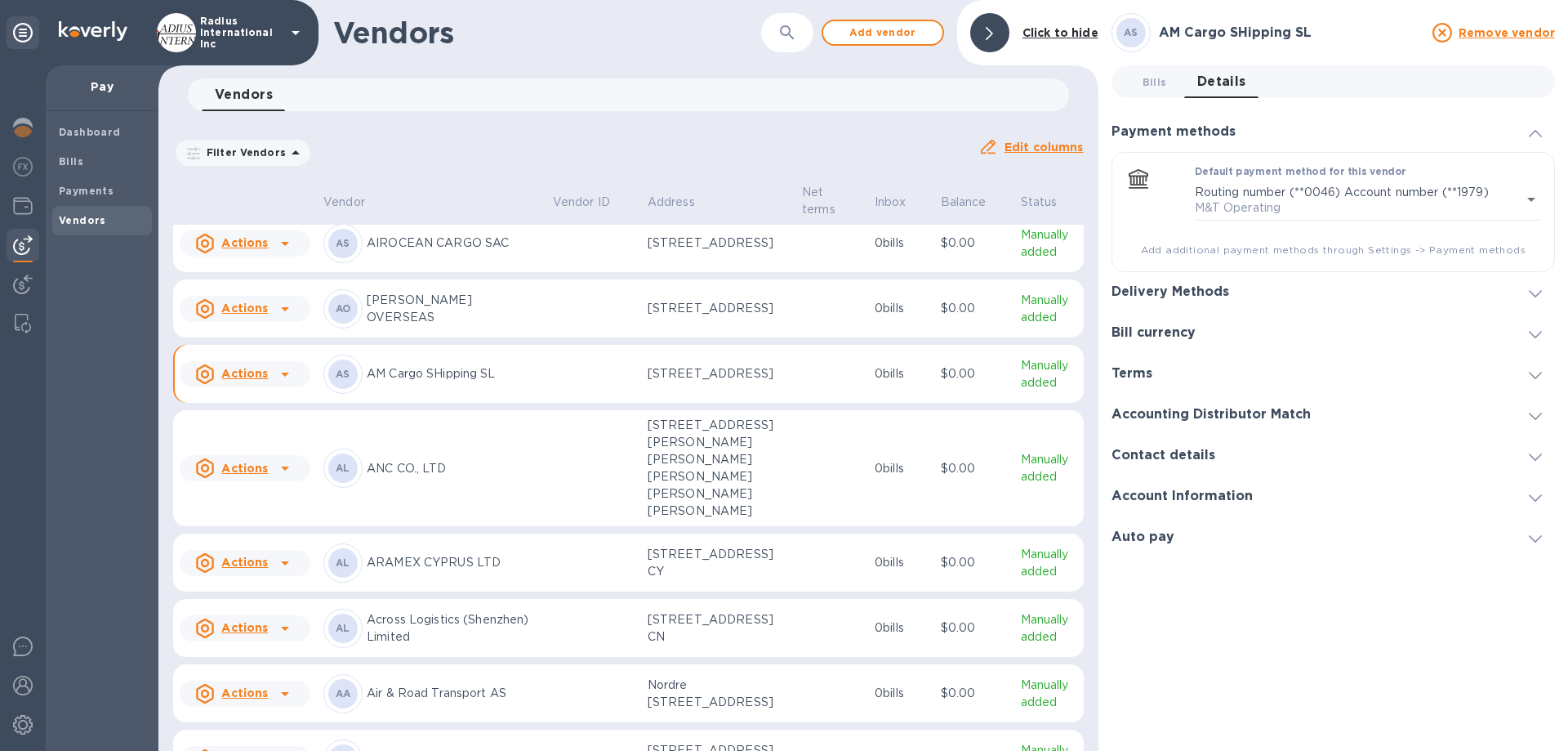
click at [1193, 290] on h3 "Delivery Methods" at bounding box center [1169, 292] width 117 height 15
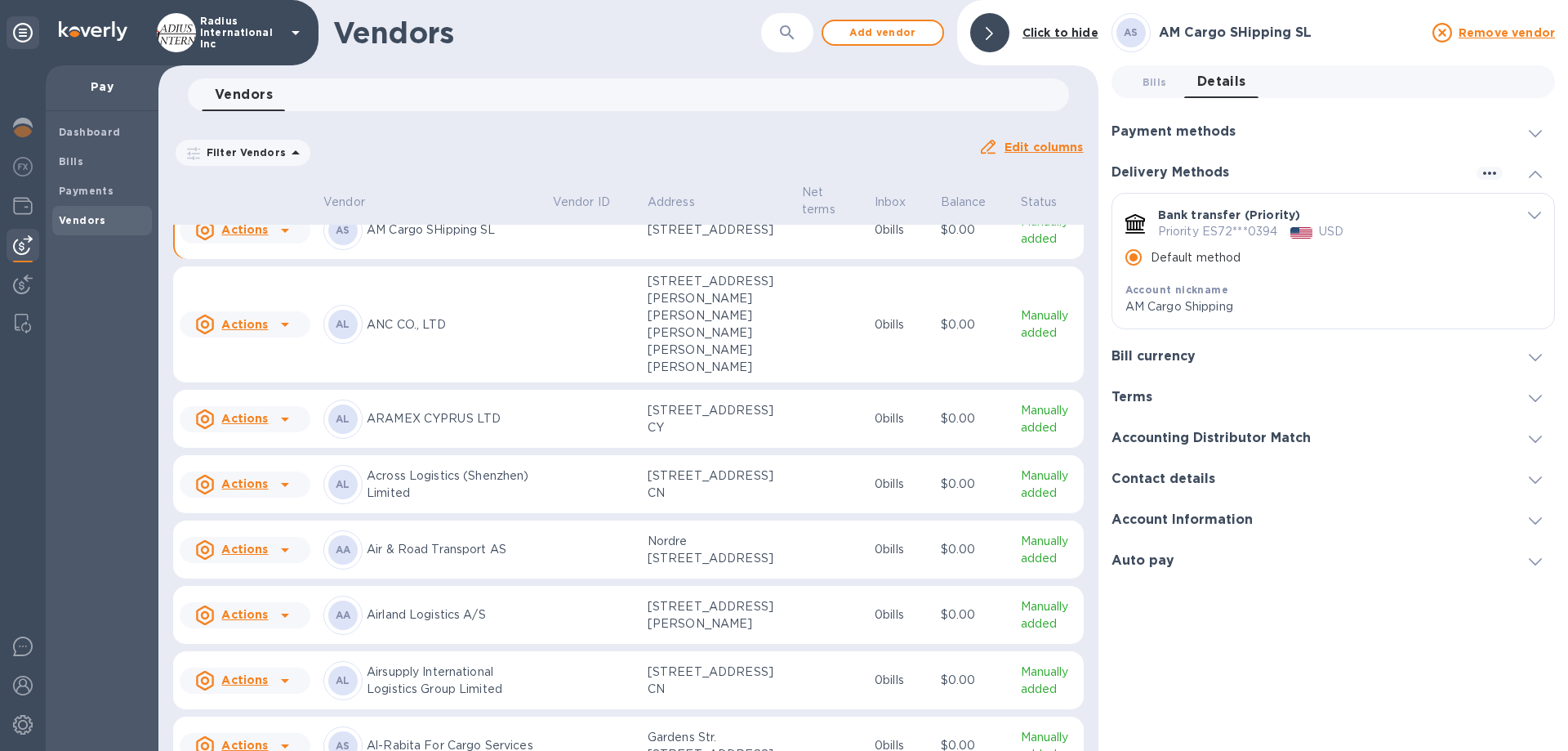
scroll to position [804, 0]
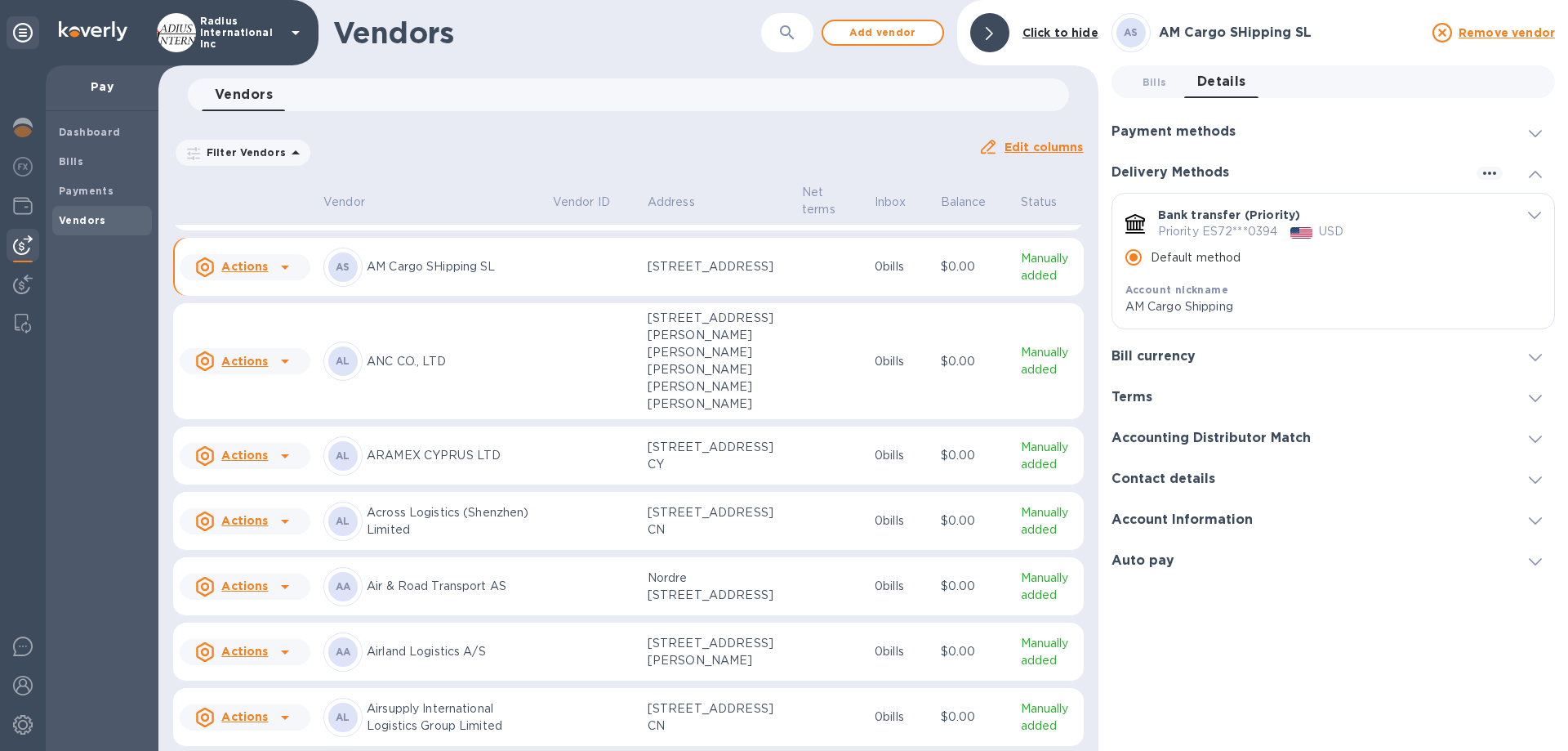
click at [474, 275] on p "AM Cargo SHipping SL" at bounding box center [453, 266] width 173 height 17
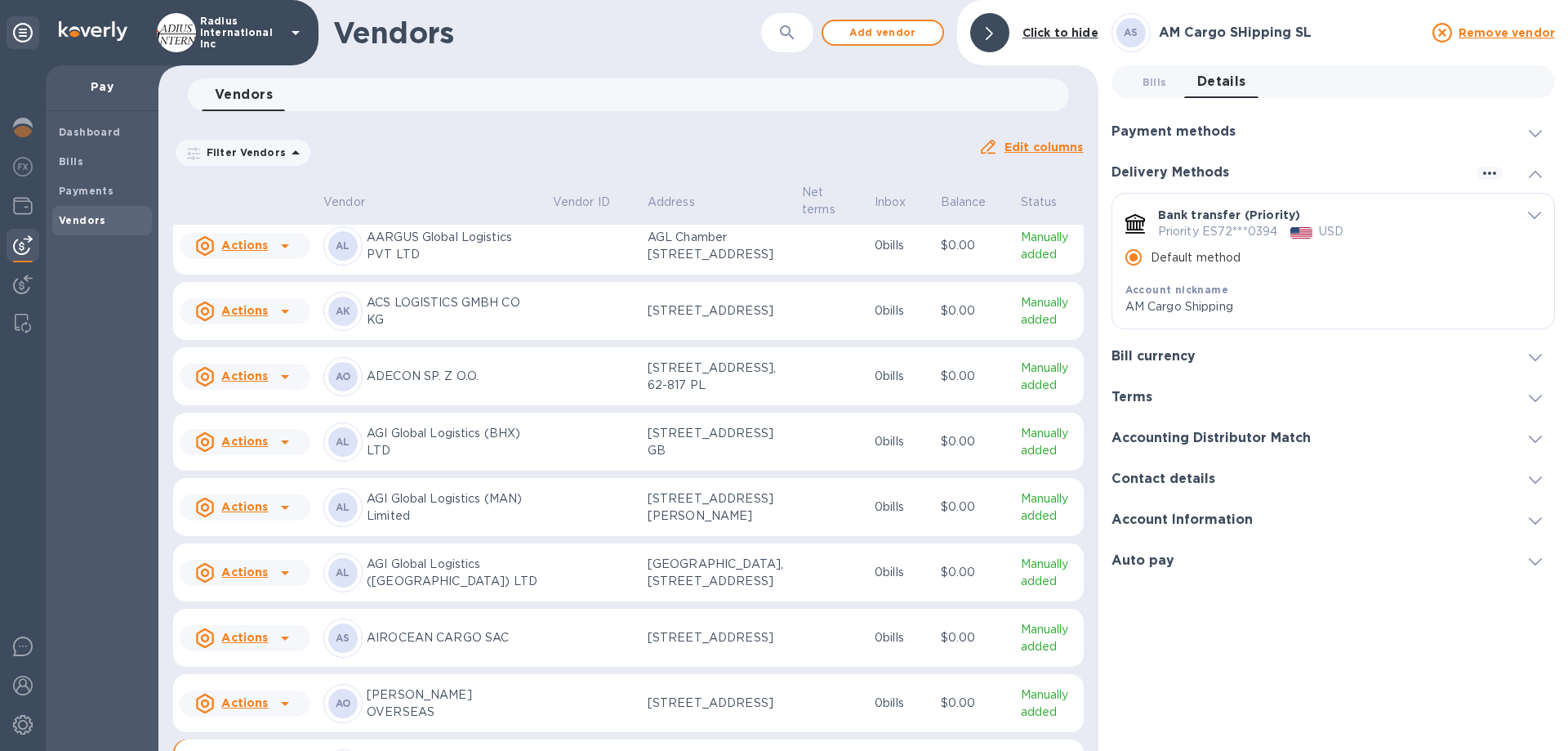
scroll to position [46, 0]
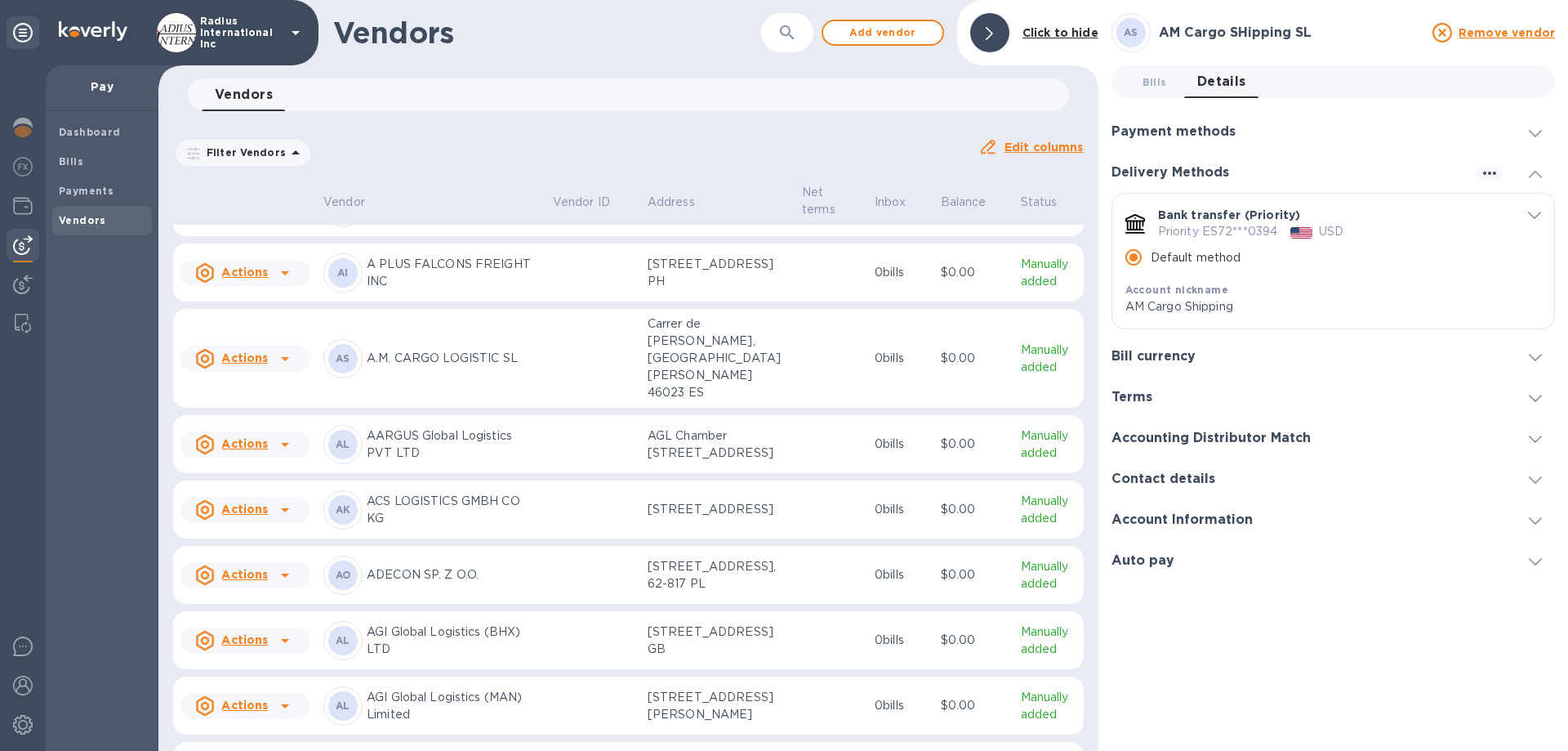
click at [508, 367] on p "A.M. CARGO LOGISTIC SL" at bounding box center [453, 358] width 173 height 17
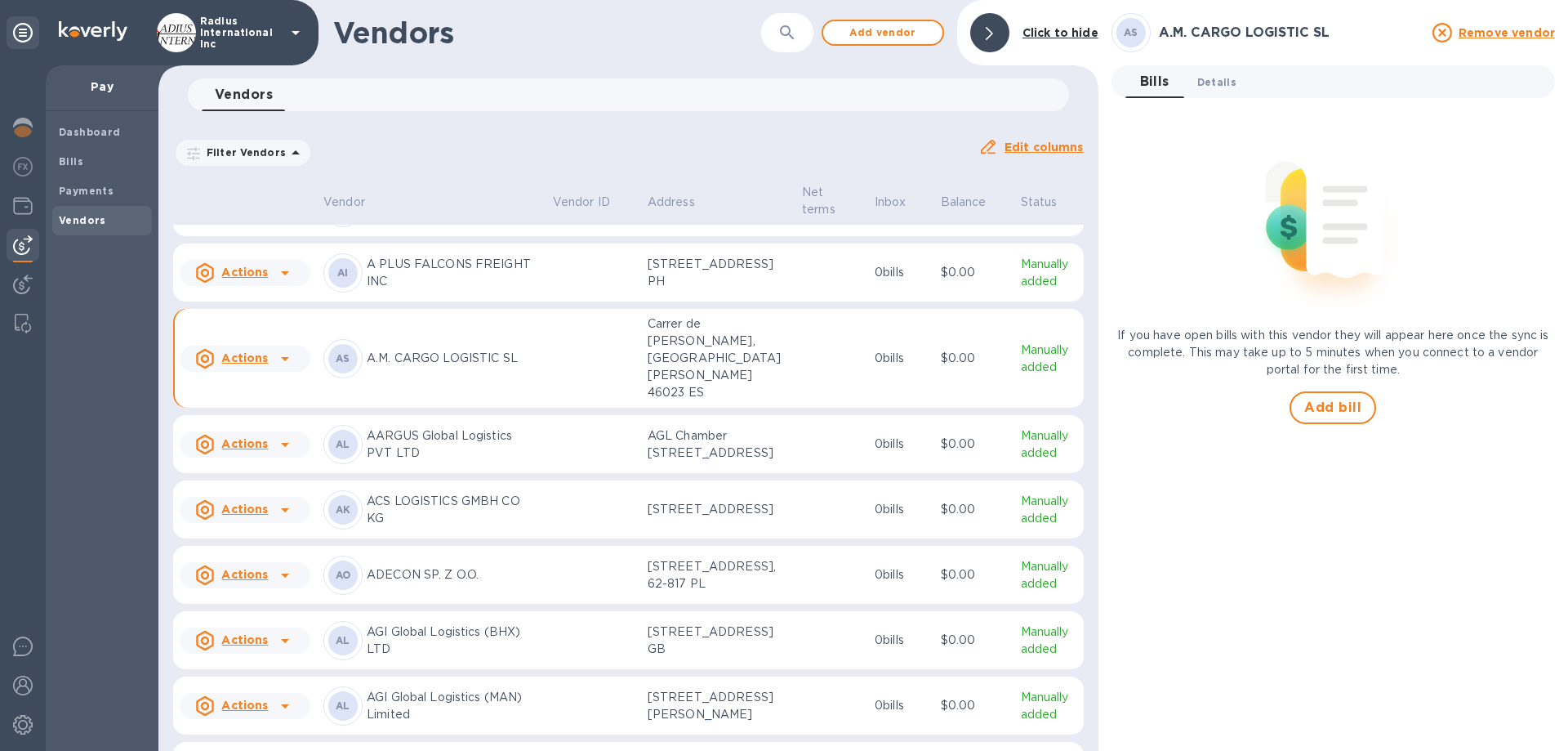
click at [1221, 88] on span "Details 0" at bounding box center [1217, 82] width 39 height 17
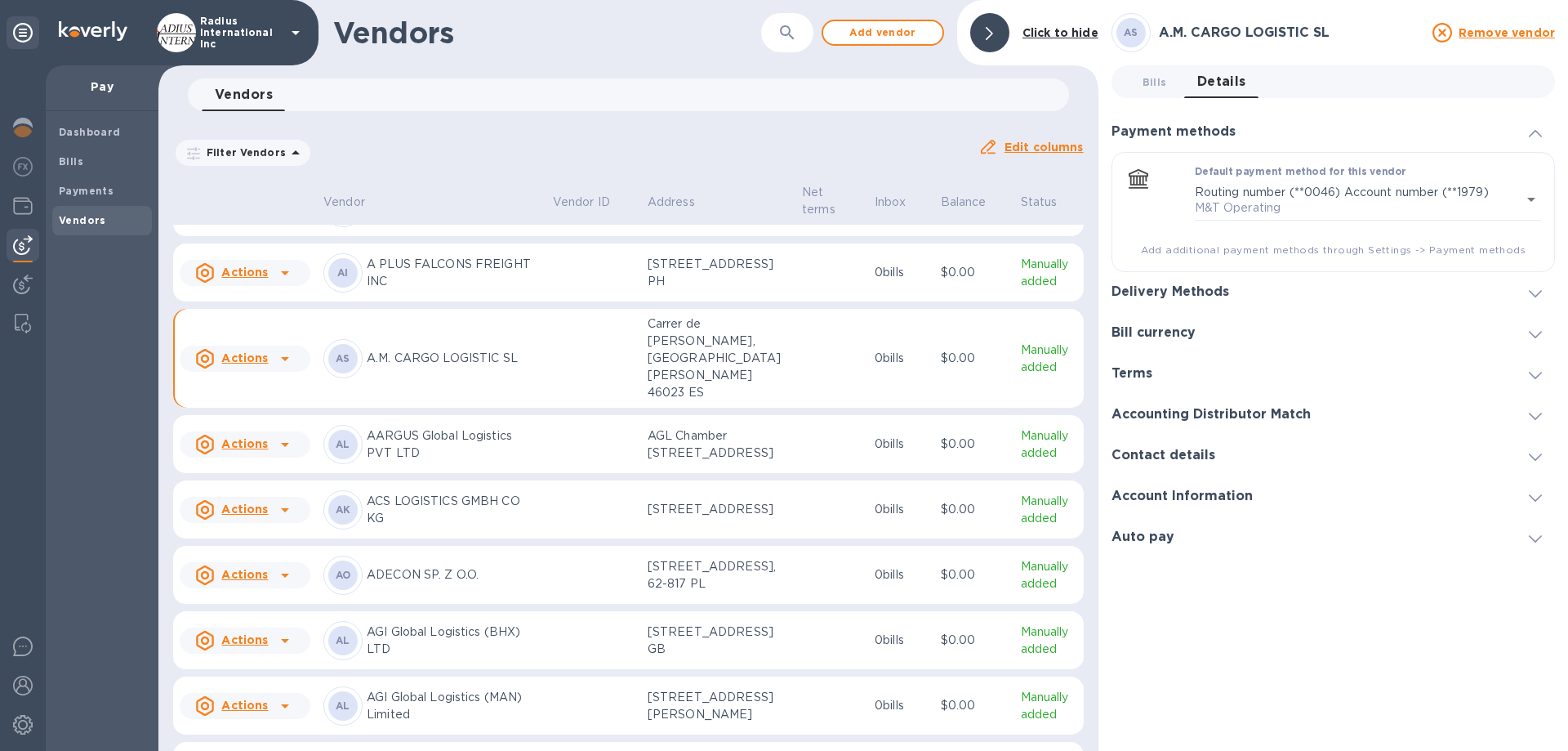
click at [1197, 292] on h3 "Delivery Methods" at bounding box center [1169, 292] width 117 height 15
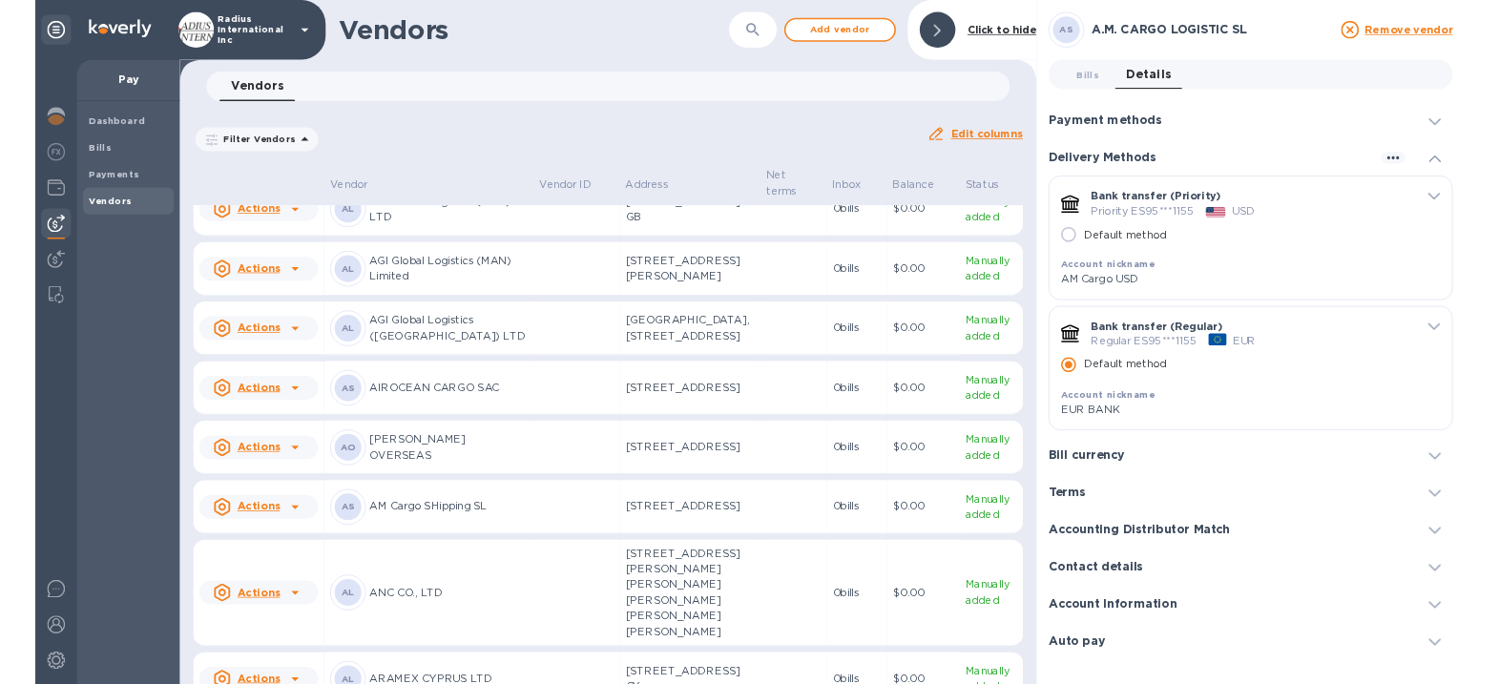
scroll to position [993, 0]
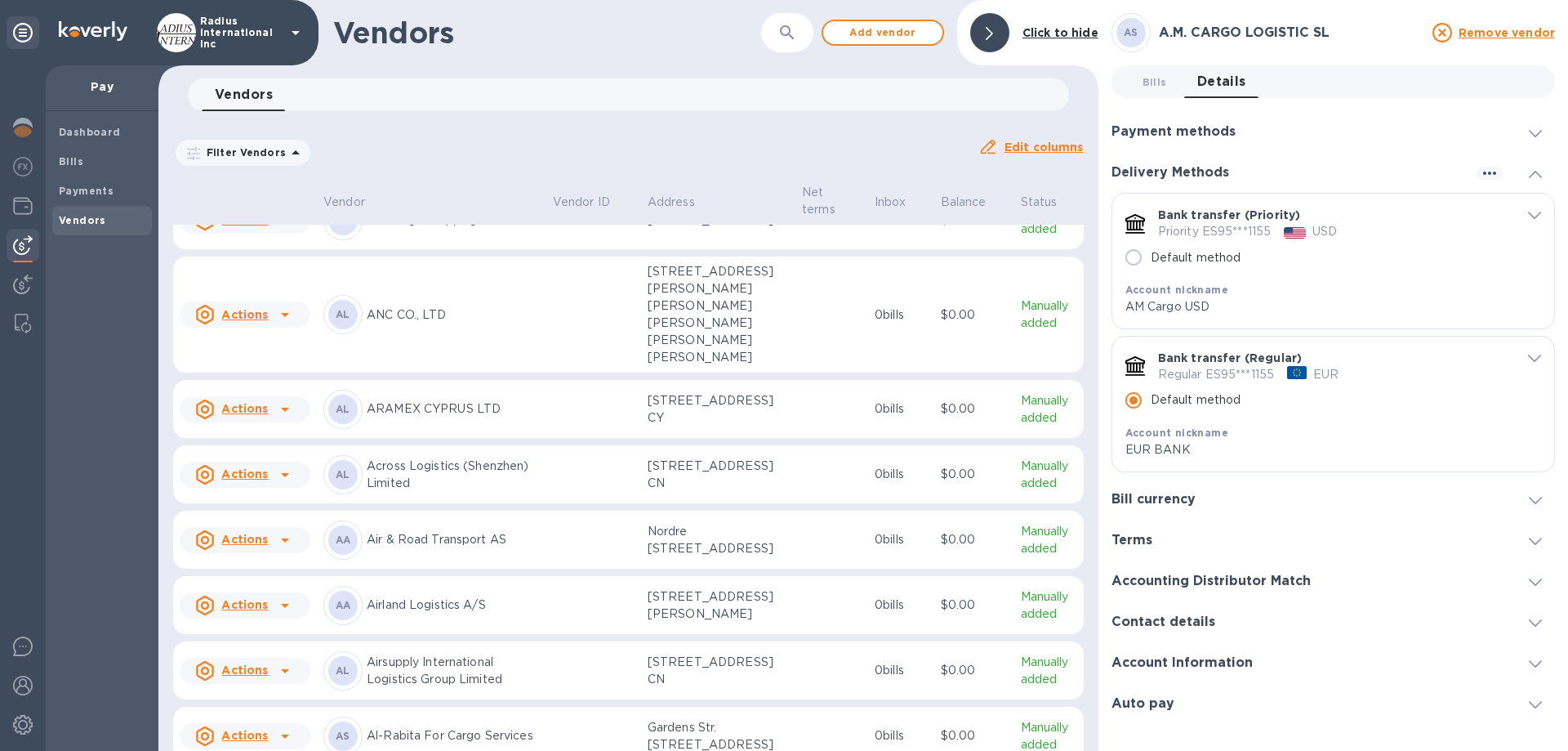
click at [472, 229] on p "AM Cargo SHipping SL" at bounding box center [453, 220] width 173 height 17
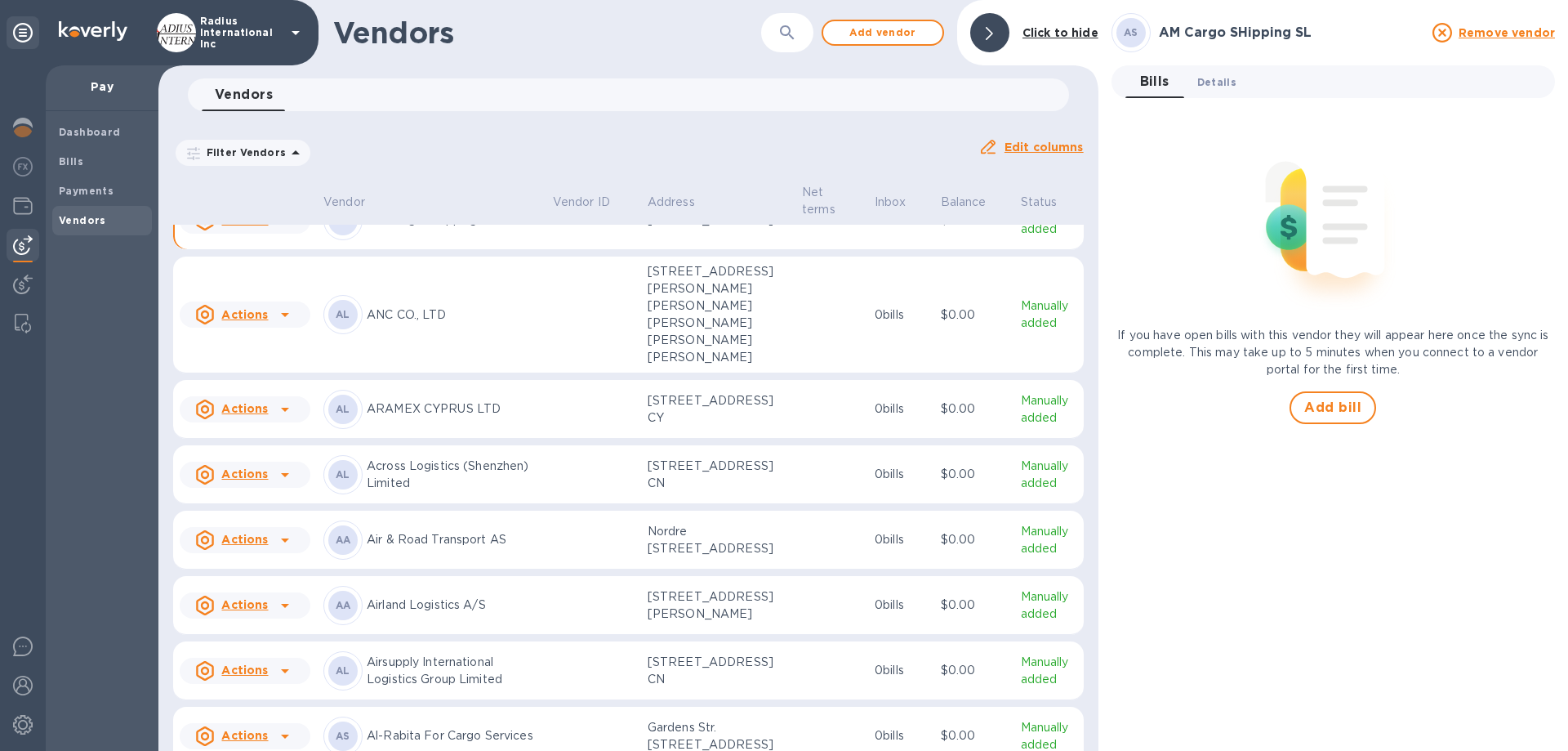
click at [1223, 81] on span "Details 0" at bounding box center [1217, 82] width 39 height 17
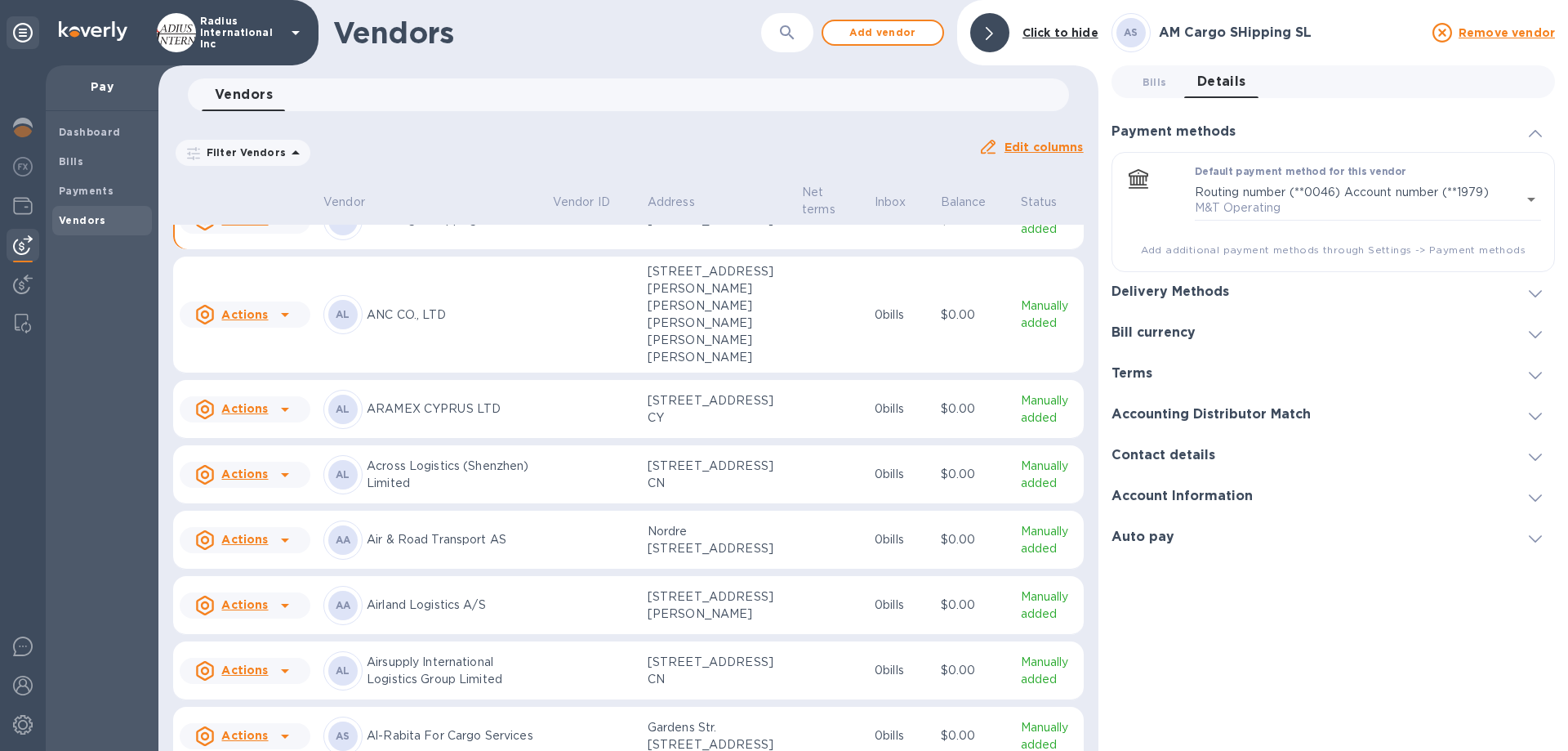
click at [1191, 287] on h3 "Delivery Methods" at bounding box center [1169, 292] width 117 height 15
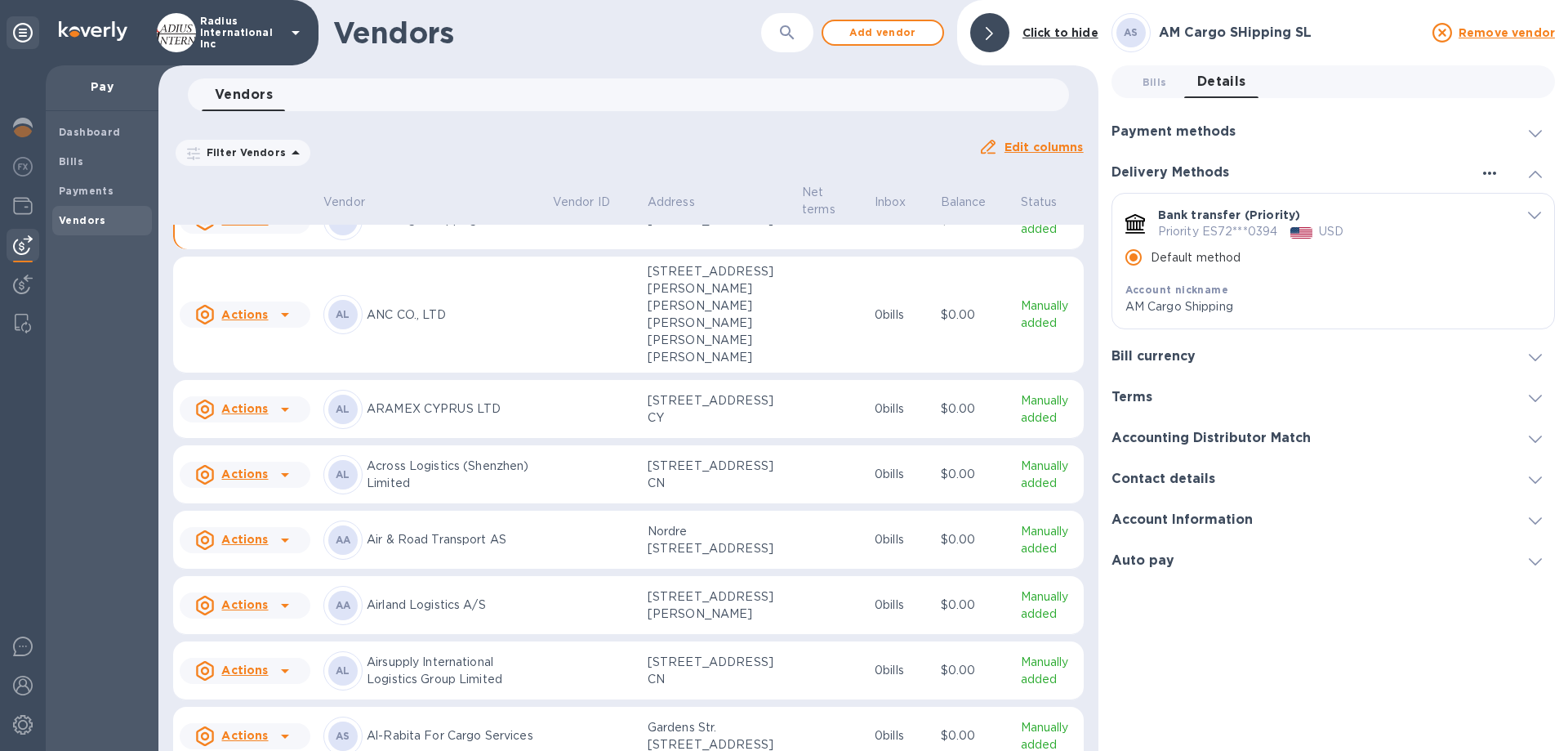
click at [1282, 171] on icon "button" at bounding box center [1489, 173] width 20 height 20
click at [1161, 76] on div at bounding box center [784, 375] width 1568 height 751
click at [1161, 80] on span "Bills 0" at bounding box center [1155, 82] width 25 height 17
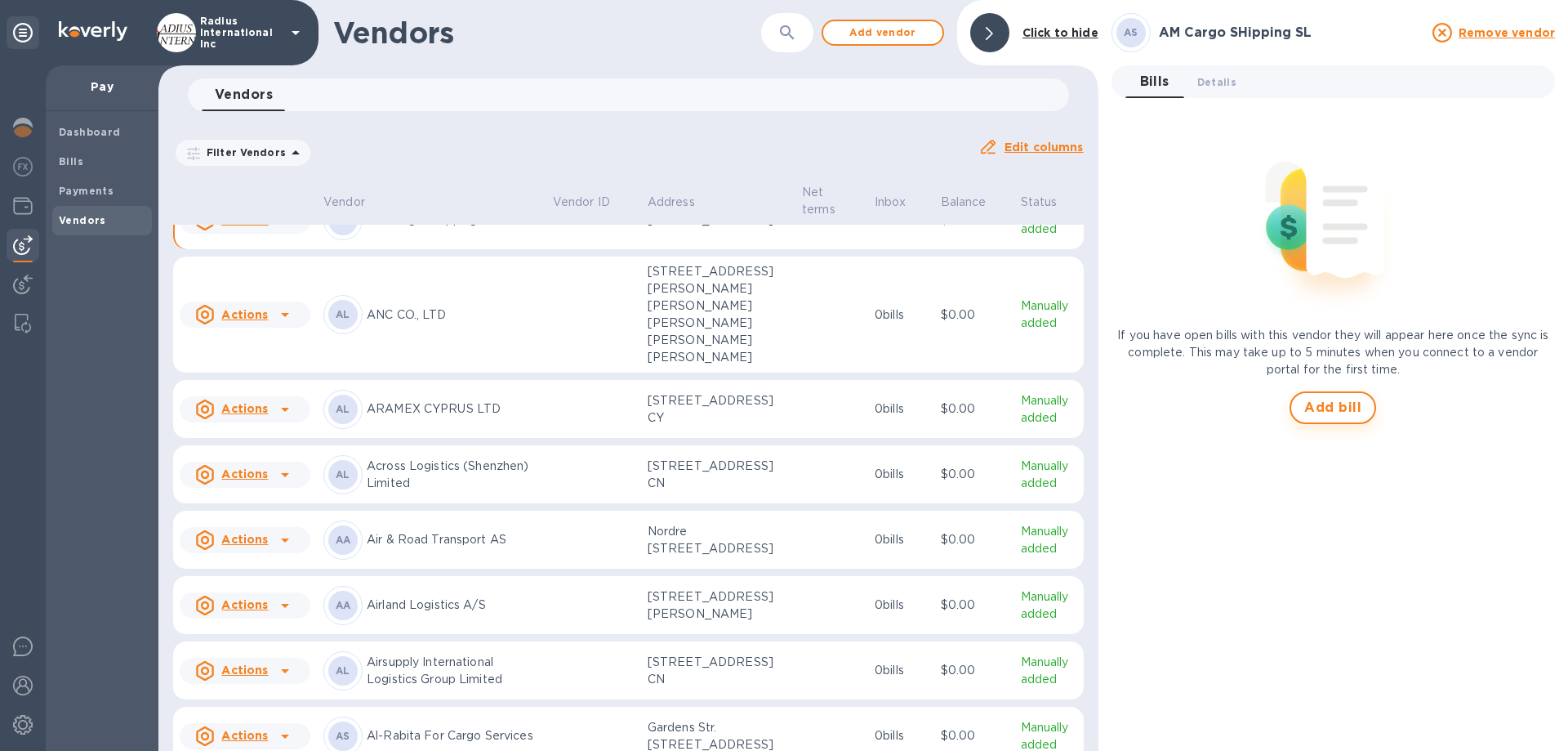
click at [1282, 405] on span "Add bill" at bounding box center [1333, 408] width 57 height 20
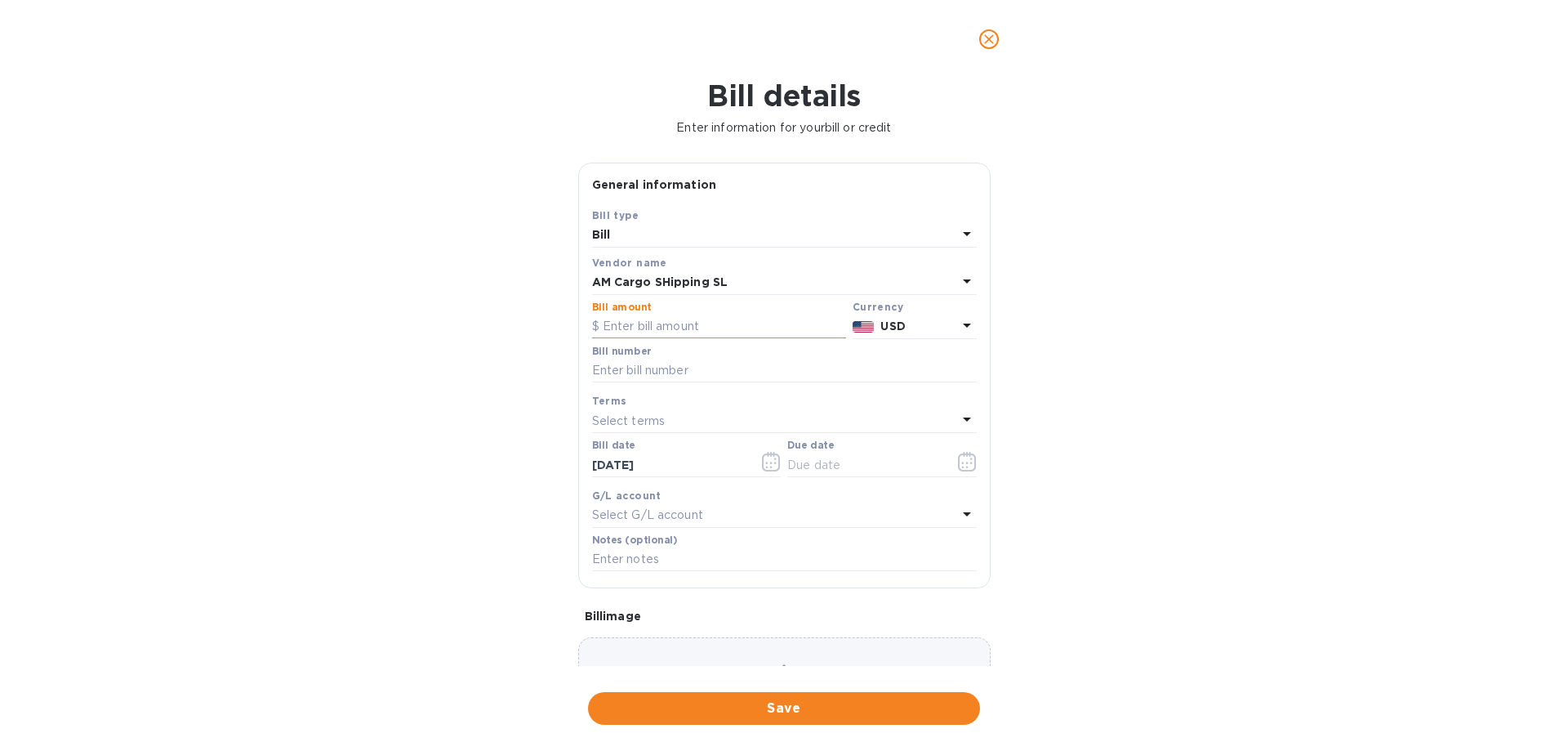
click at [705, 331] on input "text" at bounding box center [719, 326] width 254 height 25
drag, startPoint x: 641, startPoint y: 328, endPoint x: 630, endPoint y: 329, distance: 11.0
click at [642, 328] on input "text" at bounding box center [719, 326] width 254 height 25
type input "5"
type input "6,510"
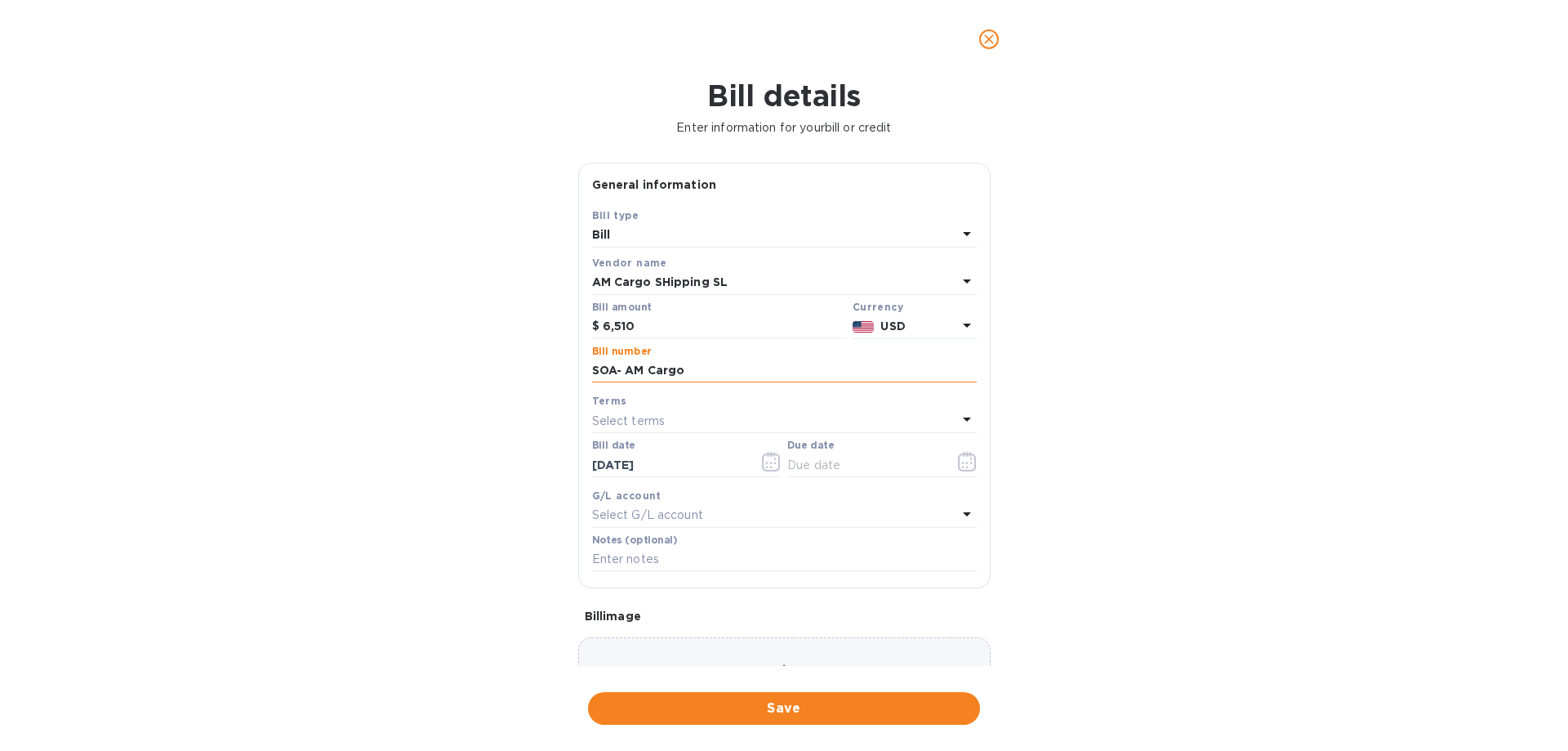
type input "SOA- AM Cargo"
drag, startPoint x: 797, startPoint y: 468, endPoint x: 819, endPoint y: 471, distance: 22.2
click at [797, 469] on input "text" at bounding box center [864, 465] width 154 height 25
click at [967, 463] on icon "button" at bounding box center [967, 462] width 19 height 20
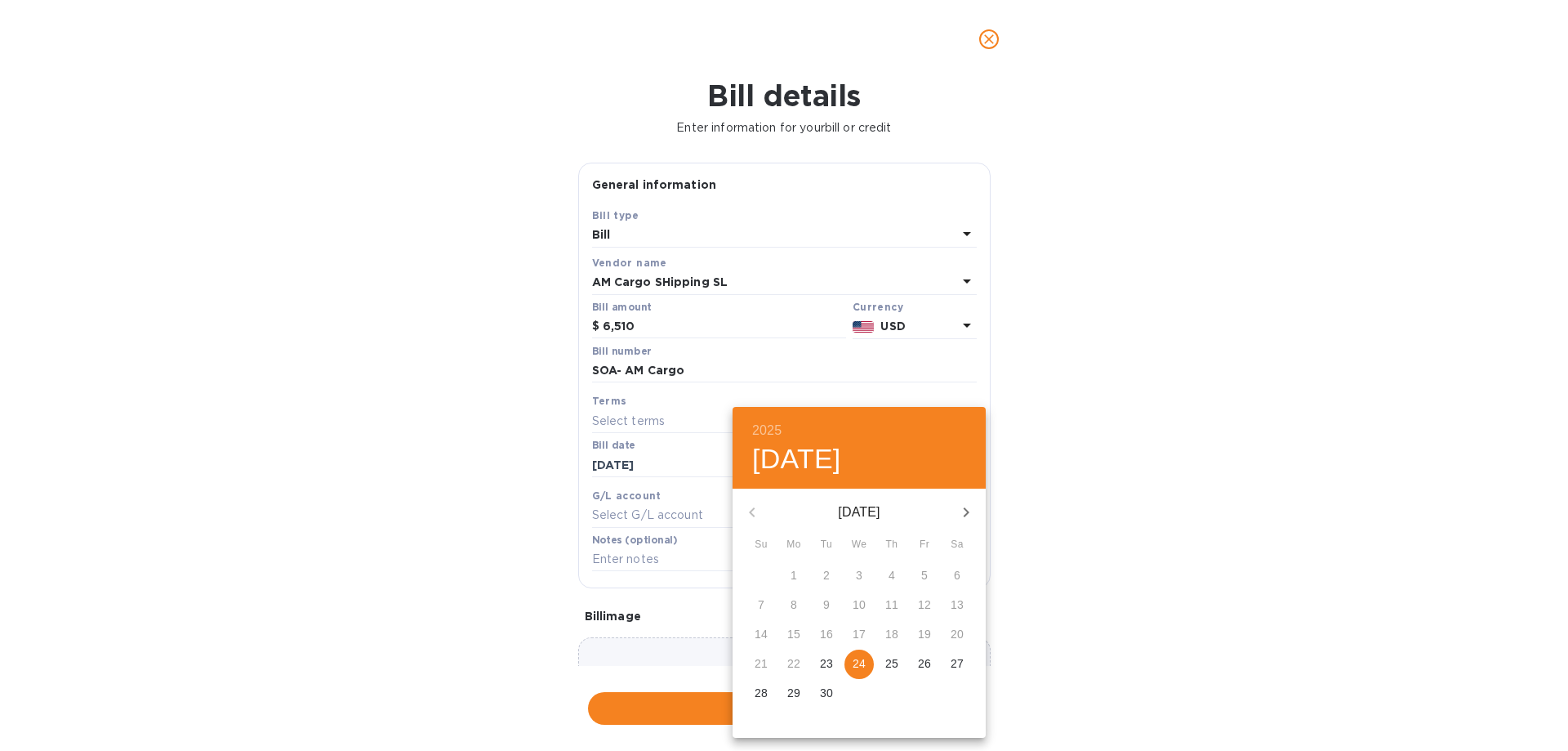
drag, startPoint x: 860, startPoint y: 665, endPoint x: 1123, endPoint y: 602, distance: 270.4
click at [862, 585] on p "24" at bounding box center [858, 663] width 13 height 16
type input "[DATE]"
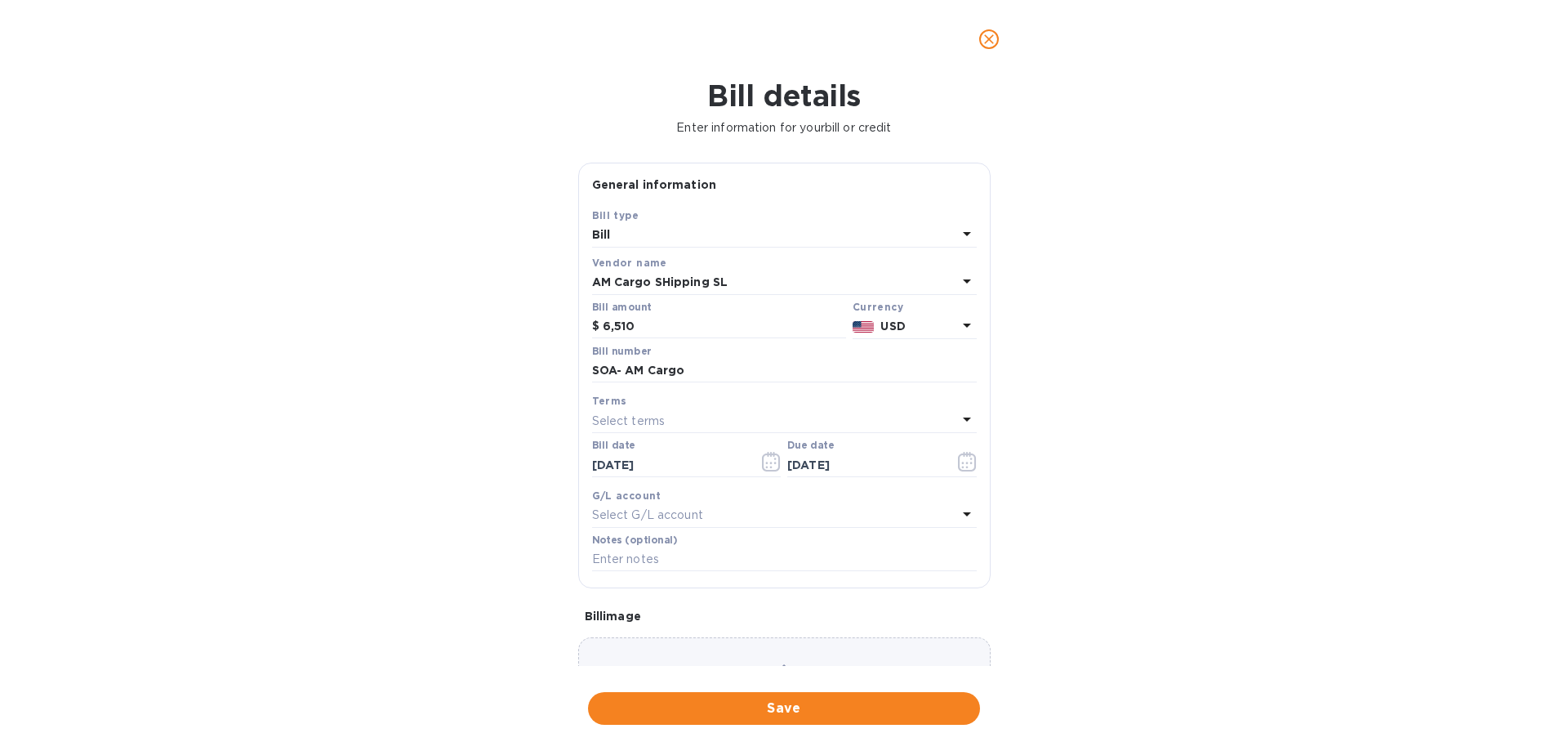
drag, startPoint x: 1123, startPoint y: 602, endPoint x: 954, endPoint y: 349, distance: 304.3
click at [1122, 585] on div "2025 Wed, Sep [DATE] Mo Tu We Th Fr Sa 31 1 2 3 4 5 6 7 8 9 10 11 12 13 14 15 1…" at bounding box center [784, 375] width 1568 height 751
drag, startPoint x: 806, startPoint y: 698, endPoint x: 834, endPoint y: 370, distance: 329.2
click at [806, 585] on button "Save" at bounding box center [784, 708] width 392 height 33
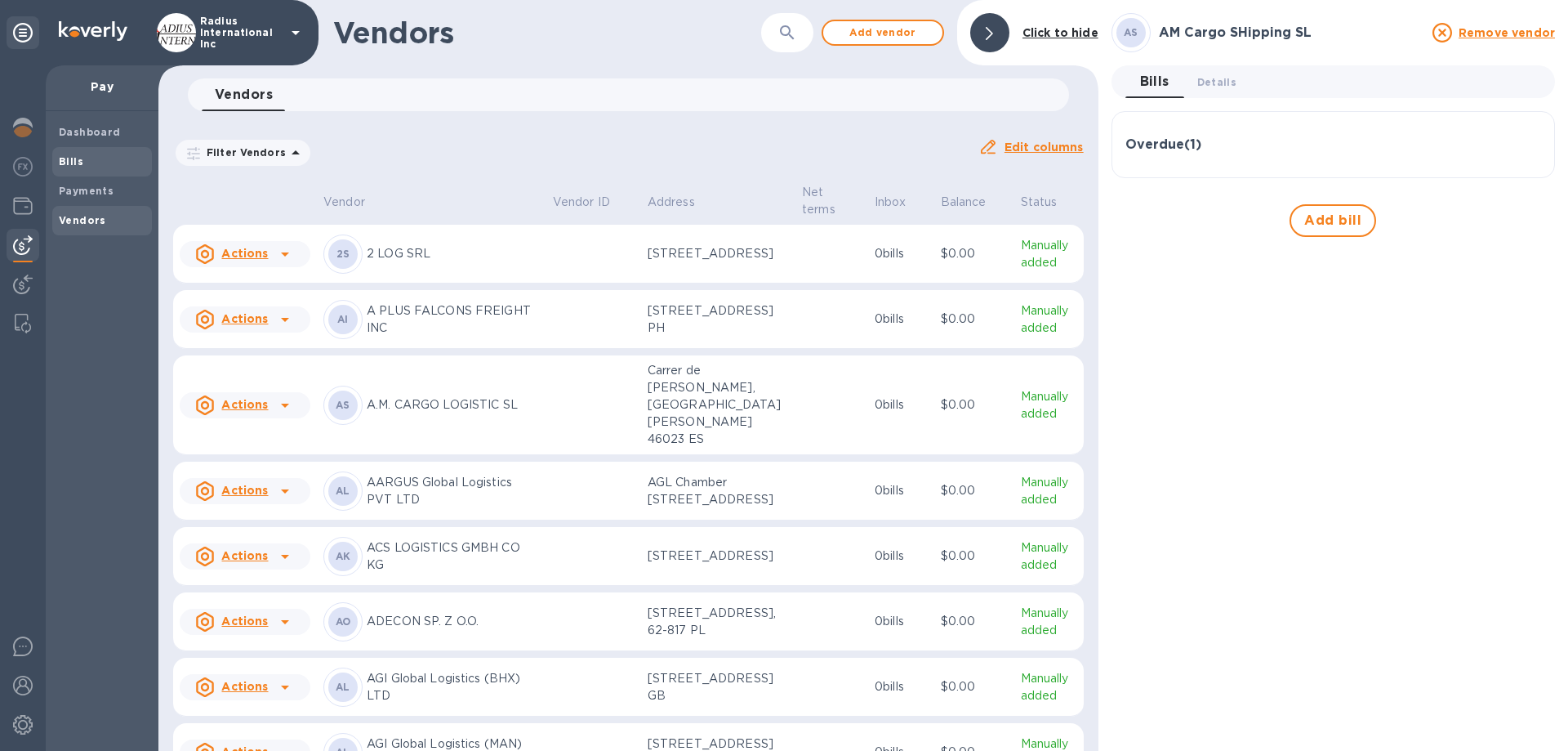
click at [95, 163] on span "Bills" at bounding box center [102, 161] width 86 height 16
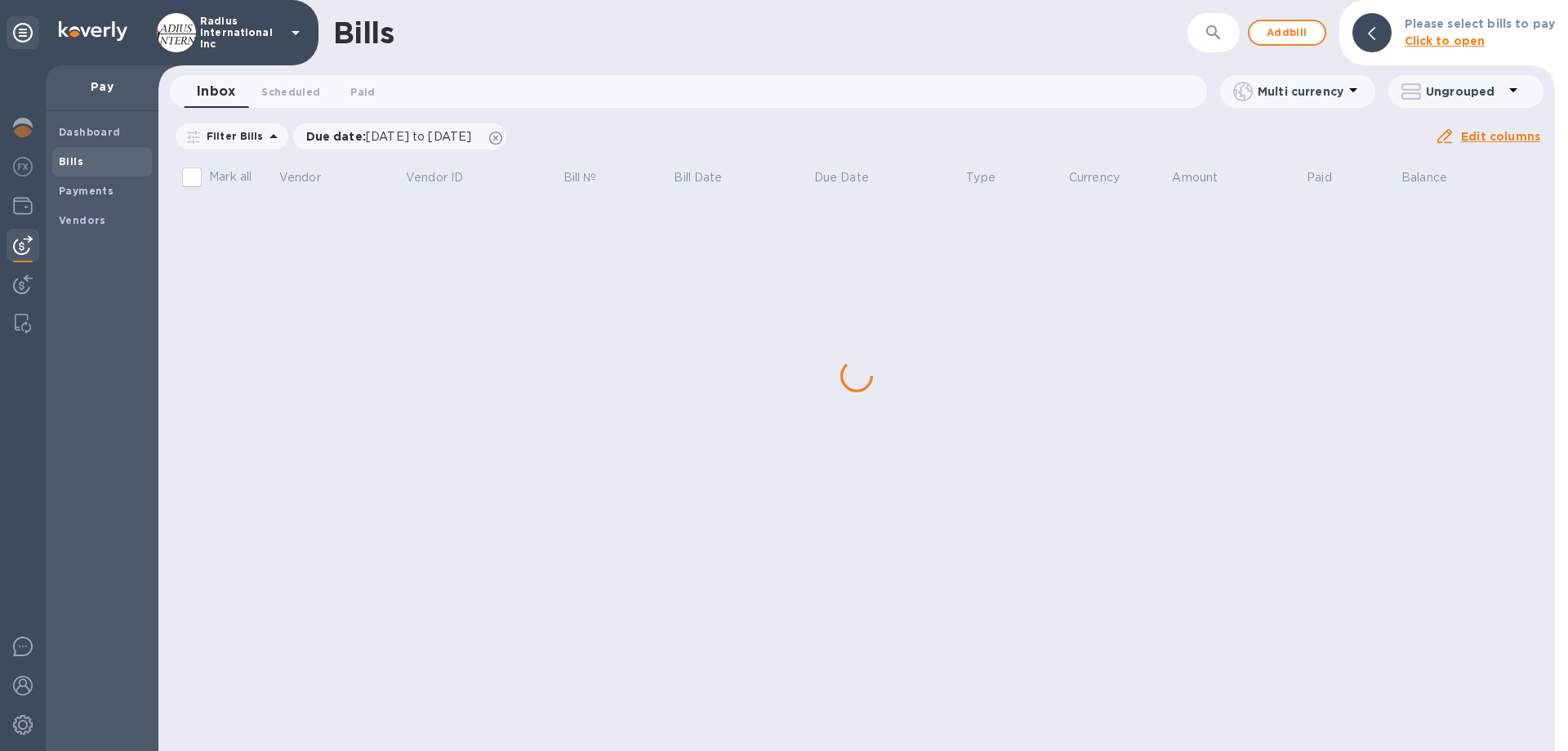
drag, startPoint x: 250, startPoint y: 227, endPoint x: 529, endPoint y: 228, distance: 279.0
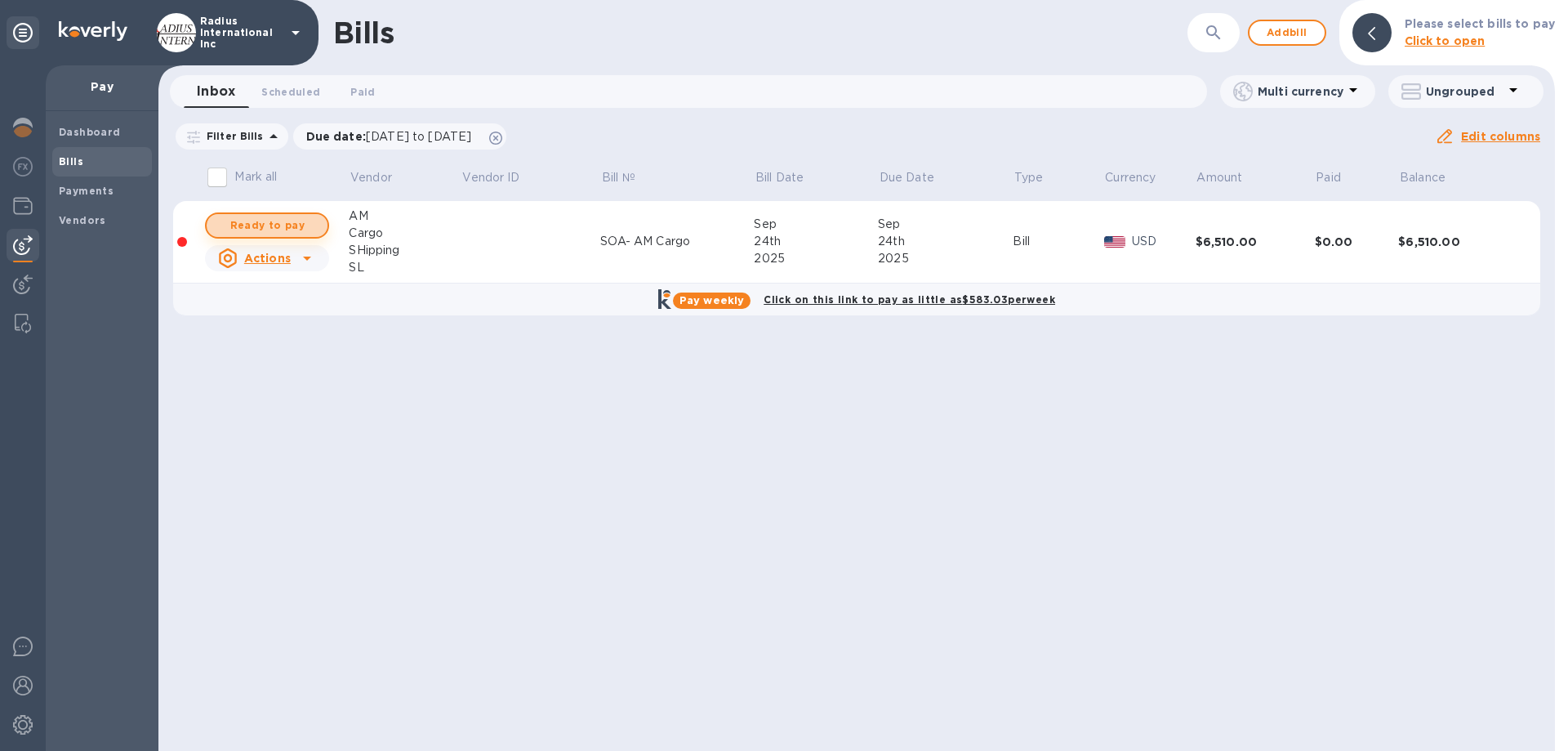
click at [282, 224] on span "Ready to pay" at bounding box center [267, 225] width 95 height 20
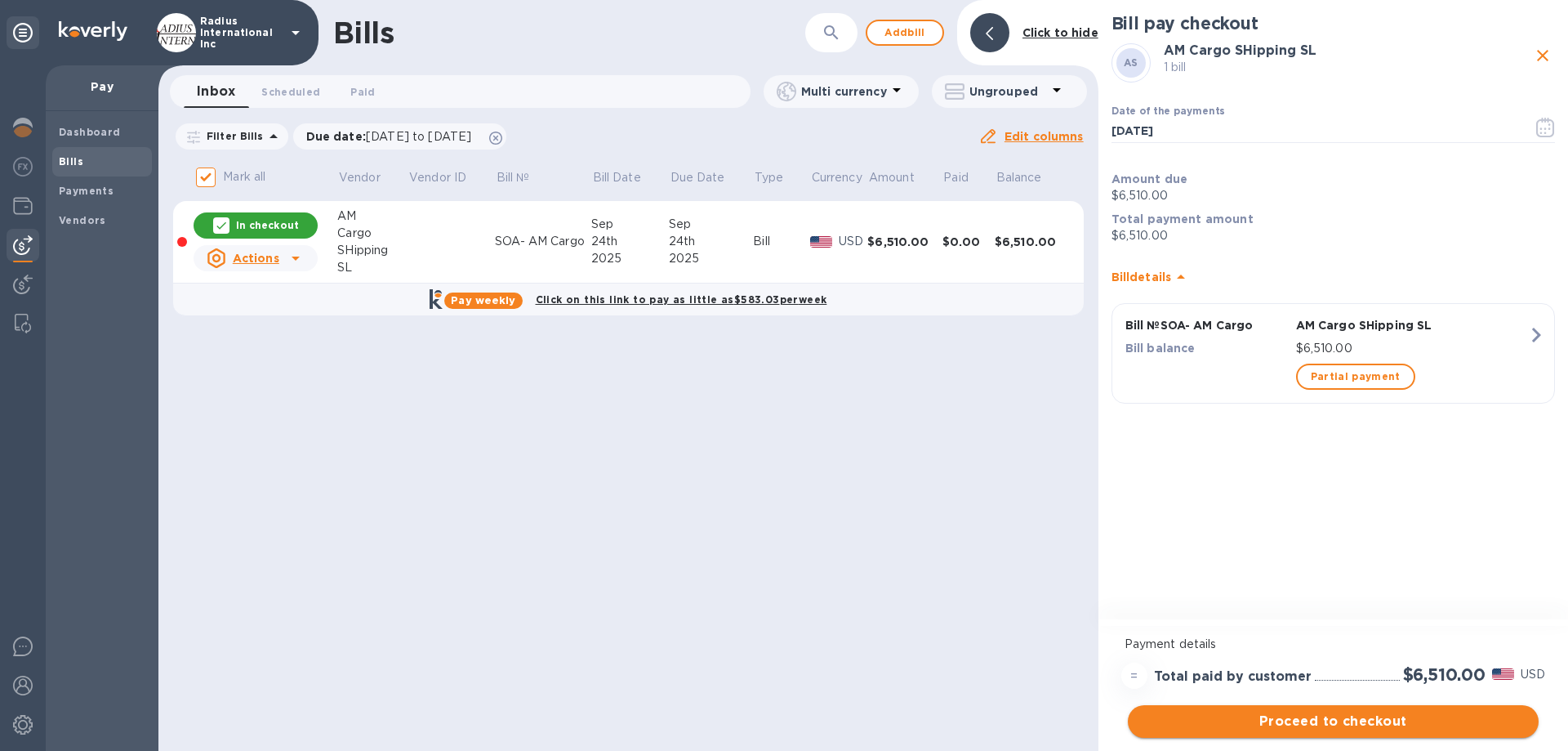
click at [1282, 585] on span "Proceed to checkout" at bounding box center [1333, 721] width 384 height 20
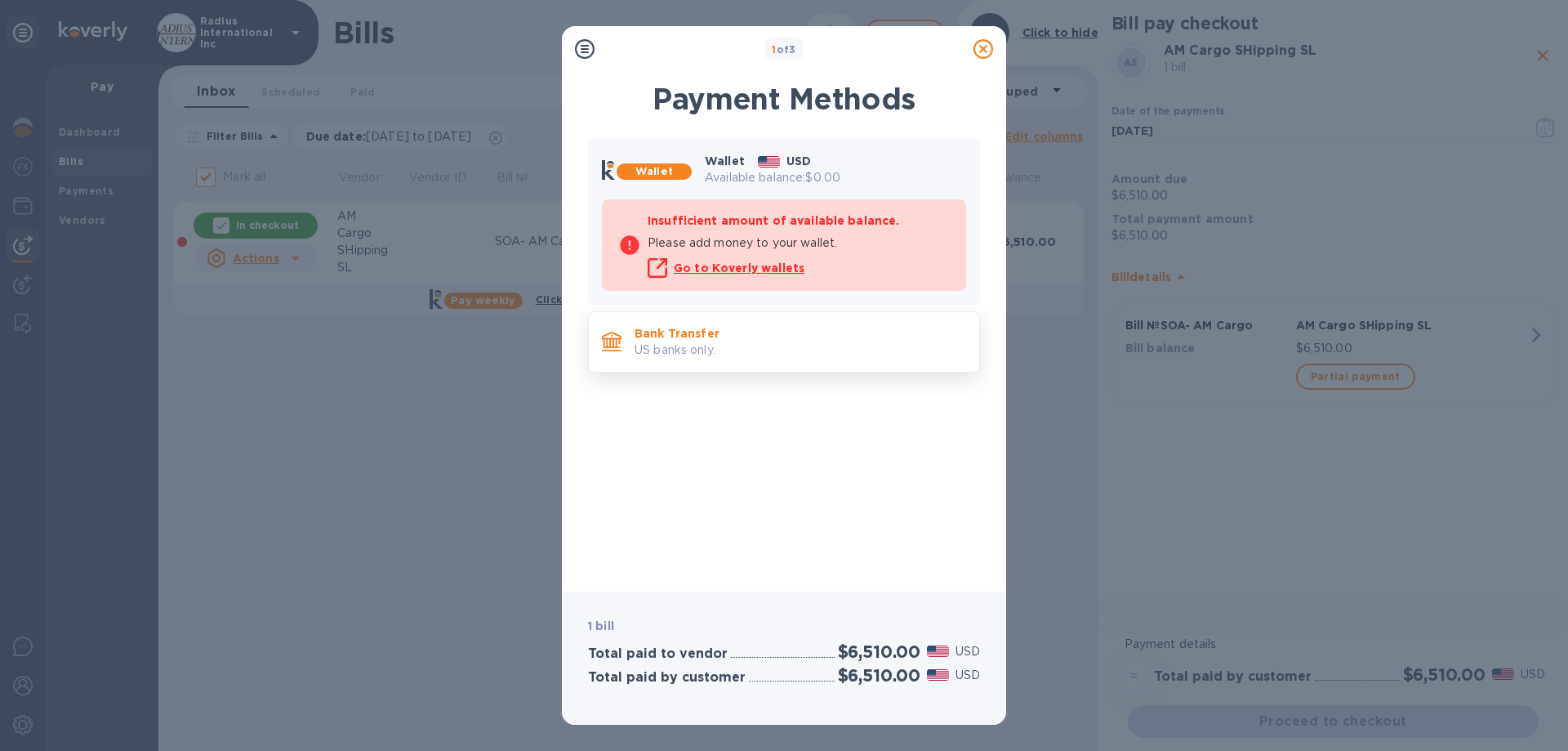
click at [785, 338] on p "Bank Transfer" at bounding box center [799, 333] width 331 height 16
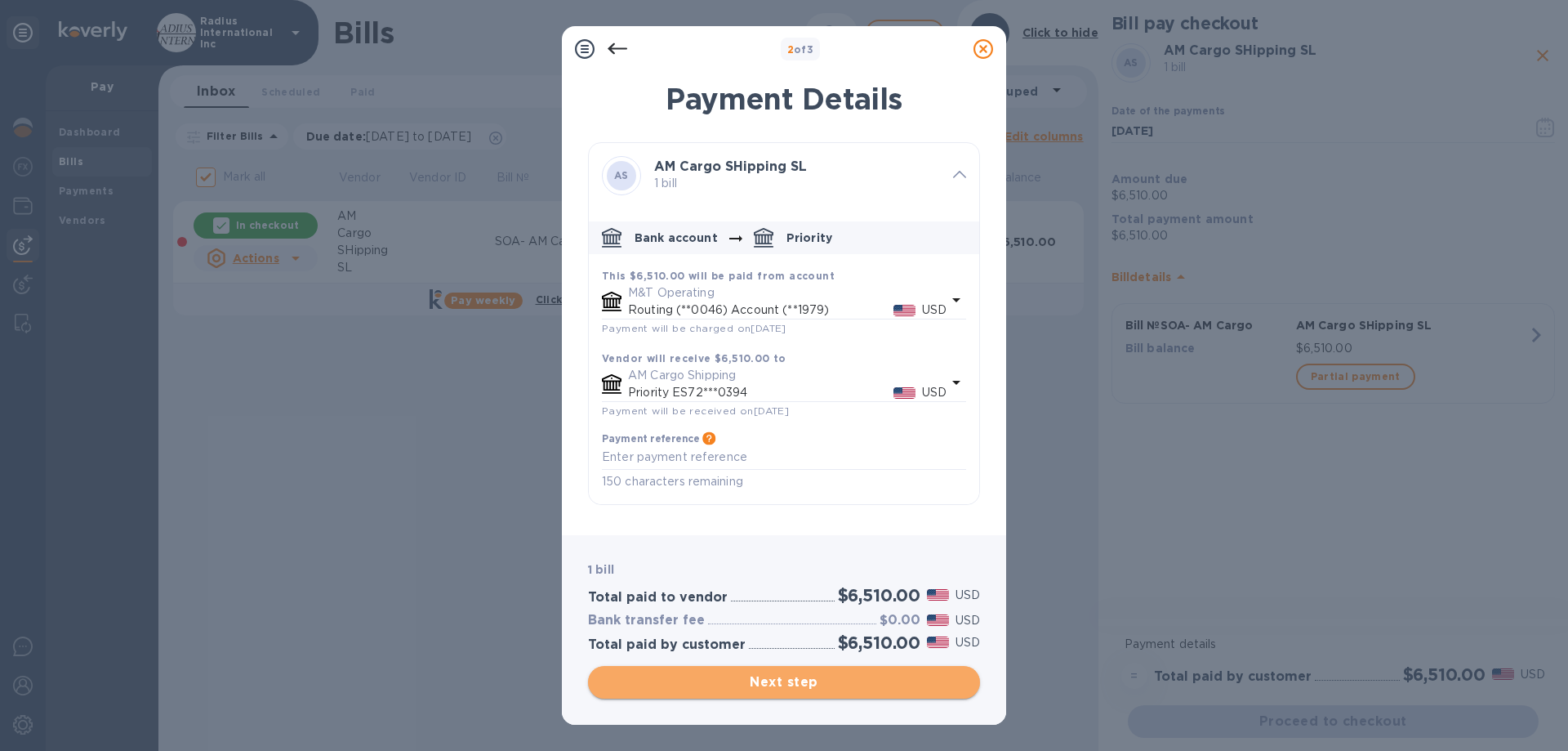
drag, startPoint x: 826, startPoint y: 675, endPoint x: 863, endPoint y: 666, distance: 38.1
click at [828, 585] on span "Next step" at bounding box center [783, 682] width 365 height 20
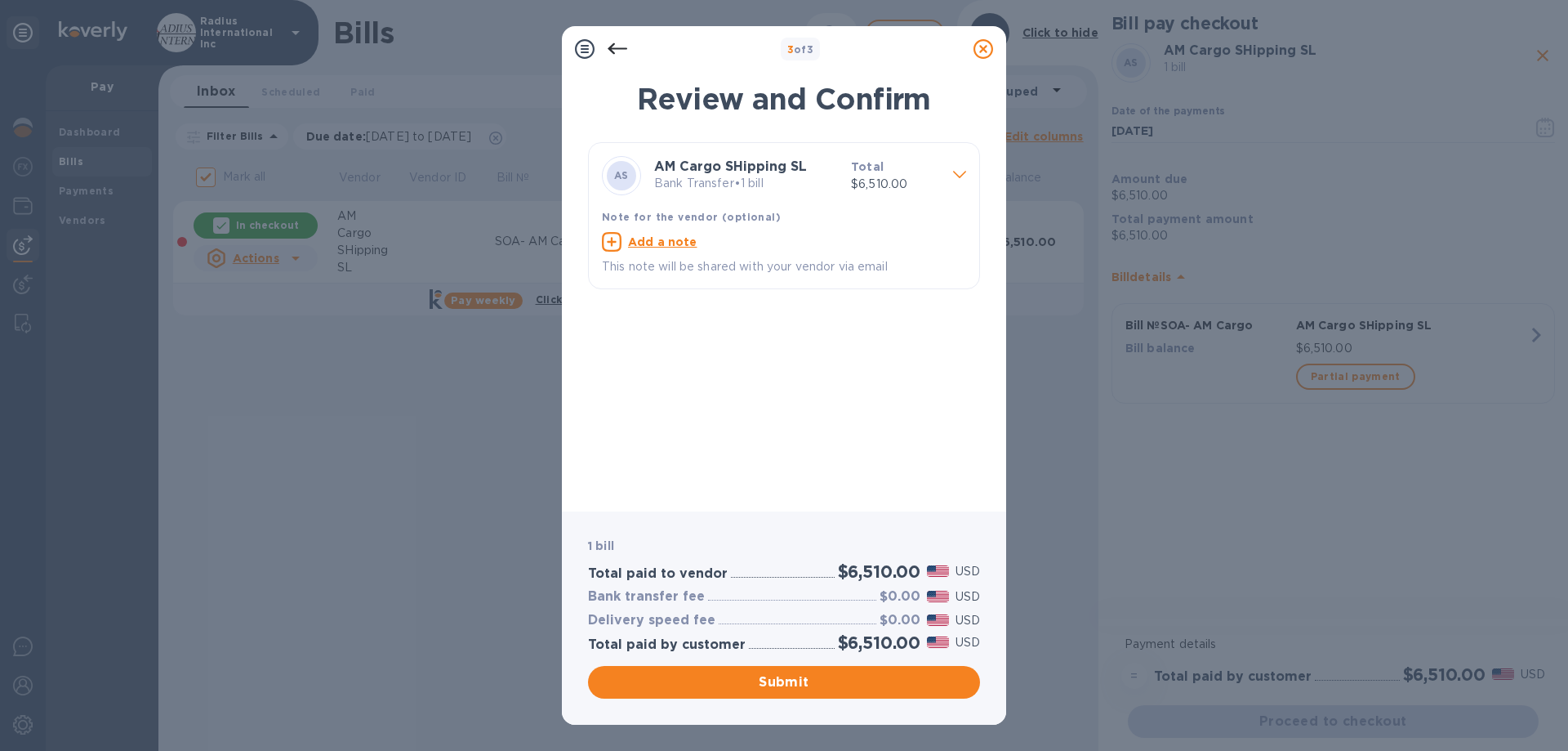
click at [781, 585] on span "Submit" at bounding box center [783, 682] width 365 height 20
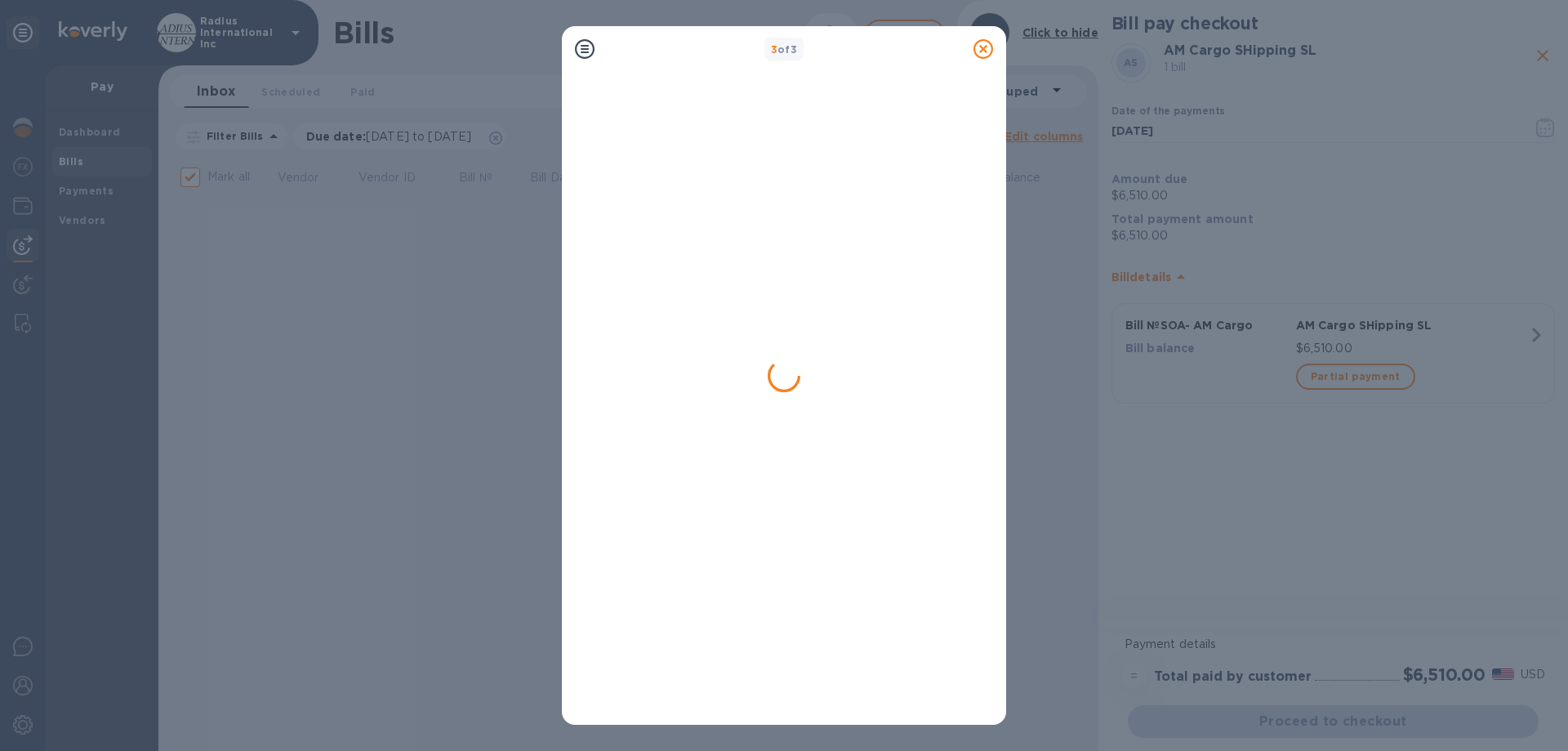
checkbox input "false"
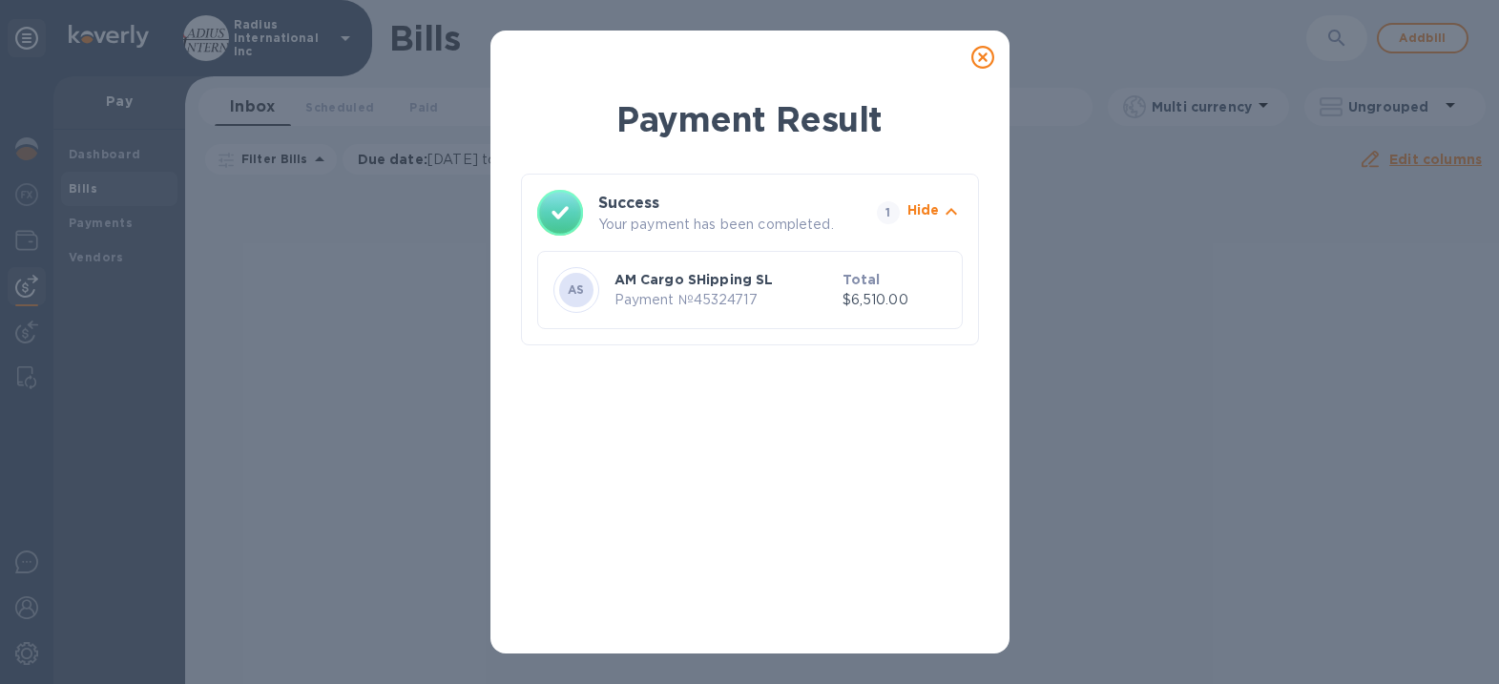
click at [985, 58] on icon at bounding box center [982, 57] width 23 height 23
